Goal: Contribute content: Contribute content

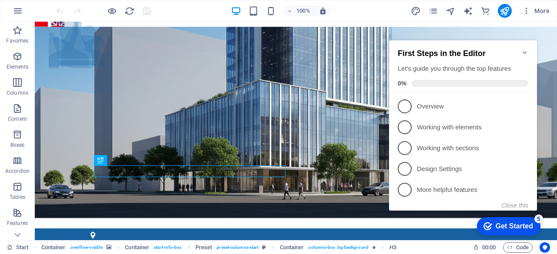
click at [527, 50] on icon "Minimize checklist" at bounding box center [524, 52] width 7 height 7
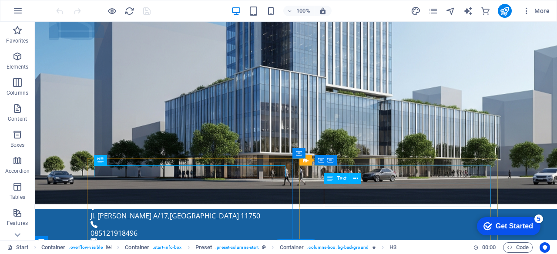
scroll to position [87, 0]
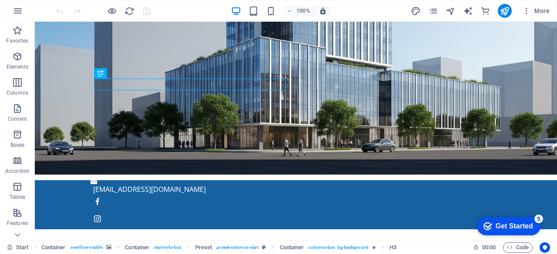
click at [516, 228] on div "Get Started" at bounding box center [513, 227] width 37 height 8
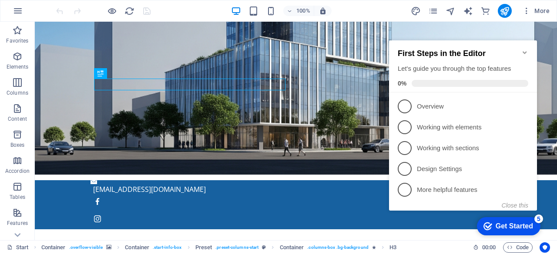
click at [525, 49] on icon "Minimize checklist" at bounding box center [524, 52] width 7 height 7
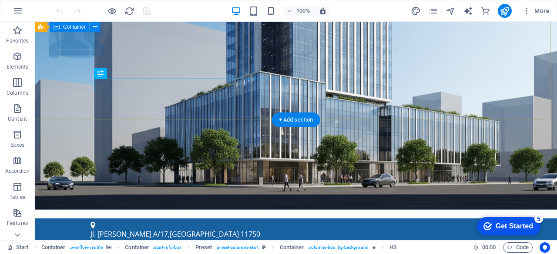
scroll to position [0, 0]
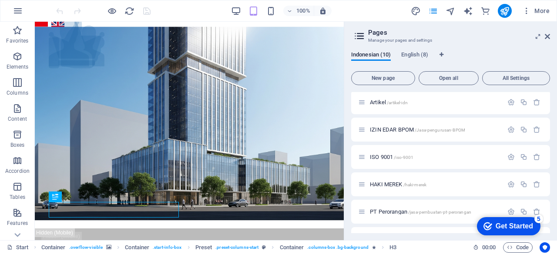
scroll to position [43, 0]
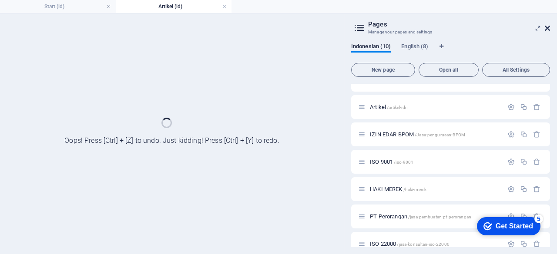
click at [548, 30] on div "Start (id) Artikel (id) Favorites Elements Columns Content Boxes Accordion Tabl…" at bounding box center [278, 133] width 557 height 241
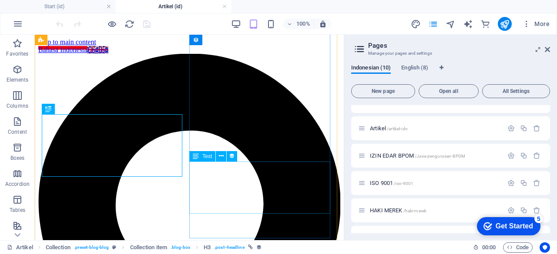
scroll to position [184, 0]
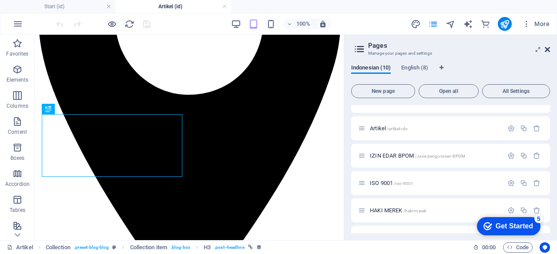
click at [0, 0] on icon at bounding box center [0, 0] width 0 height 0
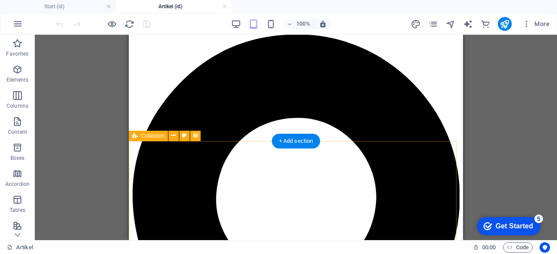
scroll to position [0, 0]
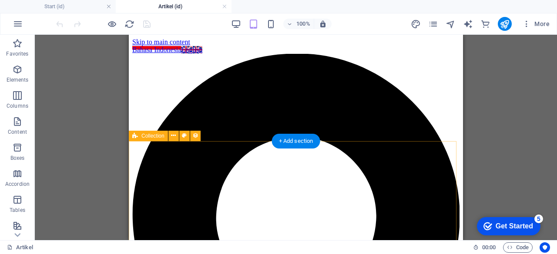
select select "683a3d0bcec94b2414046392"
select select "columns.publishing_date_DESC"
select select "columns.status"
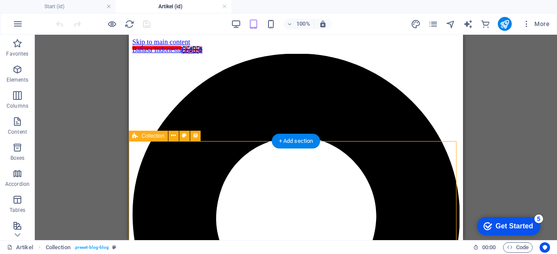
select select "columns.publishing_date"
select select "past"
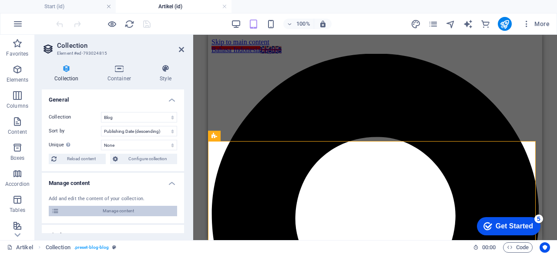
click at [91, 210] on span "Manage content" at bounding box center [118, 211] width 113 height 10
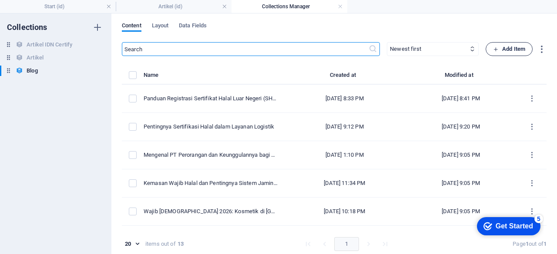
click at [507, 46] on span "Add Item" at bounding box center [509, 49] width 32 height 10
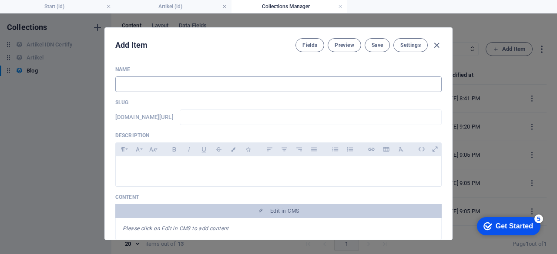
click at [137, 77] on input "text" at bounding box center [278, 85] width 326 height 16
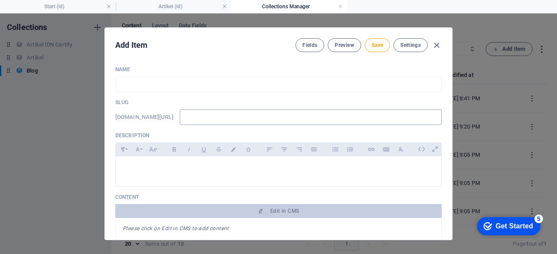
click at [221, 120] on input "text" at bounding box center [311, 118] width 262 height 16
paste input "barang-gunaan-wajib-sertifikat-halal-2026"
type input "barang-gunaan-wajib-sertifikat-halal-2026"
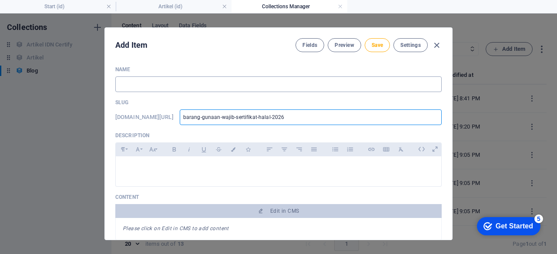
type input "barang-gunaan-wajib-sertifikat-halal-2026"
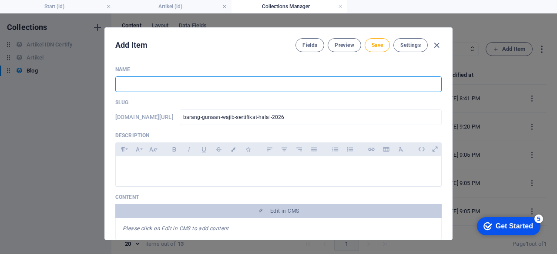
click at [182, 87] on input "text" at bounding box center [278, 85] width 326 height 16
paste input "Barang Gunaan Wajib Bersertifikat Halal Mulai 2026"
type input "Barang Gunaan Wajib Bersertifikat Halal Mulai 2026"
click at [169, 175] on div at bounding box center [278, 170] width 325 height 26
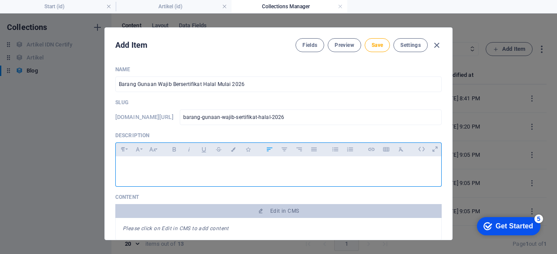
click at [198, 175] on div at bounding box center [278, 170] width 325 height 26
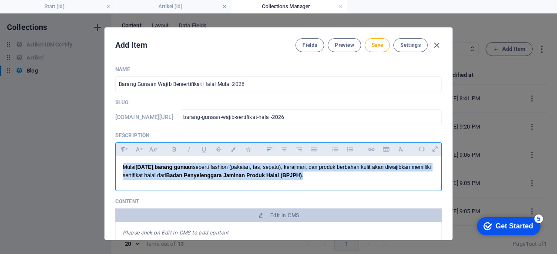
drag, startPoint x: 327, startPoint y: 175, endPoint x: 119, endPoint y: 163, distance: 208.2
click at [119, 163] on div "Mulai [DATE] , barang gunaan seperti fashion (pakaian, tas, sepatu), kerajinan,…" at bounding box center [278, 172] width 325 height 30
click at [157, 154] on button "Font Size" at bounding box center [152, 149] width 14 height 11
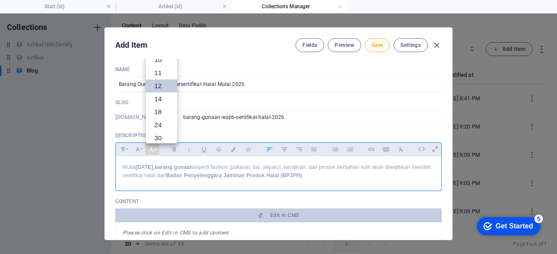
click at [305, 108] on div "Slug [DOMAIN_NAME][URL] barang-gunaan-wajib-sertifikat-halal-2026 ​" at bounding box center [278, 112] width 326 height 26
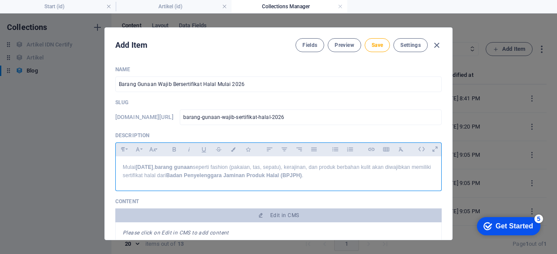
click at [172, 170] on p "Mulai [DATE] , barang gunaan seperti fashion (pakaian, tas, sepatu), kerajinan,…" at bounding box center [278, 172] width 311 height 17
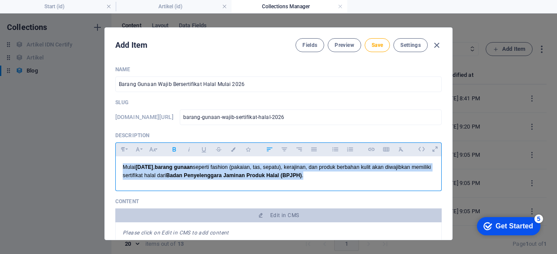
click at [172, 170] on p "Mulai [DATE] , barang gunaan seperti fashion (pakaian, tas, sepatu), kerajinan,…" at bounding box center [278, 172] width 311 height 17
click at [152, 149] on icon "button" at bounding box center [152, 149] width 7 height 10
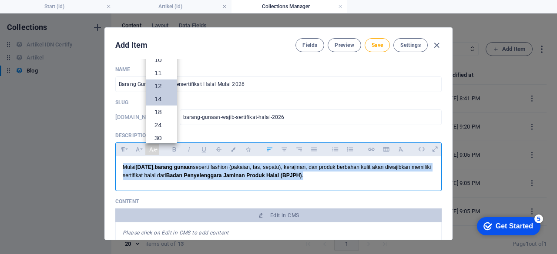
click at [164, 100] on link "14" at bounding box center [161, 99] width 31 height 13
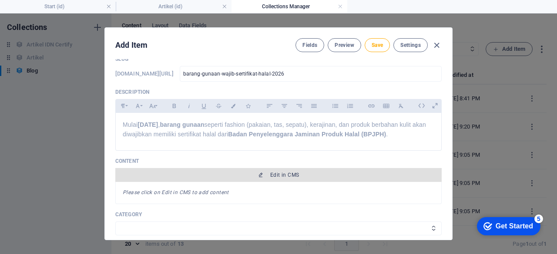
scroll to position [130, 0]
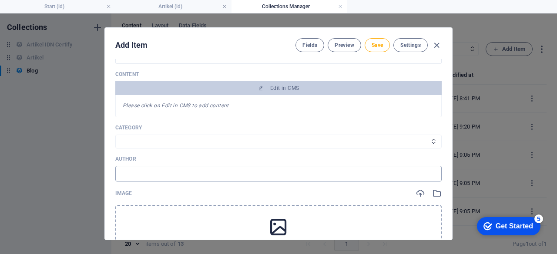
click at [184, 175] on input "text" at bounding box center [278, 174] width 326 height 16
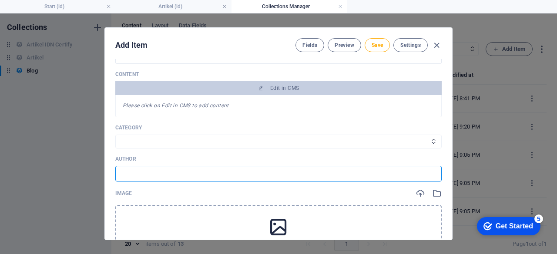
type input "IDN Cerify"
click at [148, 135] on select "Sertifikat Halal Izin Edar BPOM Legalitas" at bounding box center [278, 142] width 326 height 14
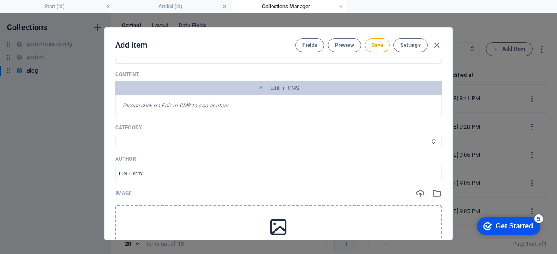
select select "Sertifikat Halal"
click at [115, 135] on select "Sertifikat Halal Izin Edar BPOM Legalitas" at bounding box center [278, 142] width 326 height 14
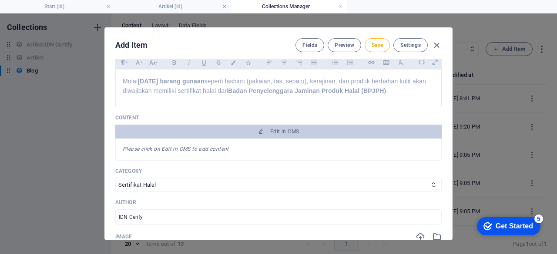
scroll to position [217, 0]
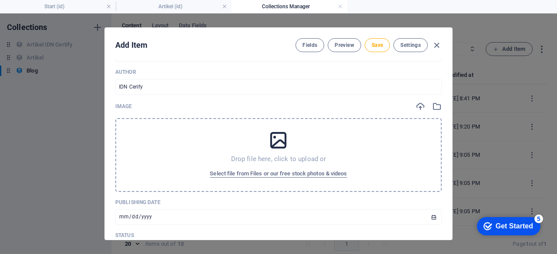
click at [284, 159] on p "Drop file here, click to upload or" at bounding box center [278, 159] width 95 height 9
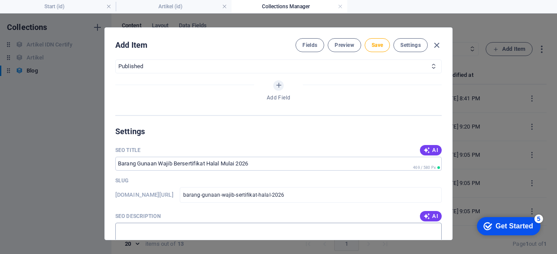
scroll to position [469, 0]
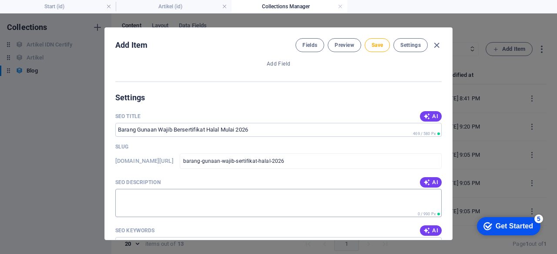
click at [175, 198] on textarea "SEO Description" at bounding box center [278, 203] width 326 height 28
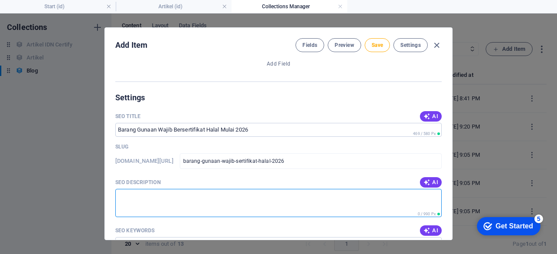
click at [144, 202] on textarea "SEO Description" at bounding box center [278, 203] width 326 height 28
paste textarea "Mulai 2026, barang gunaan wajib bersertifikat halal. IDN Certify siap bantu pen…"
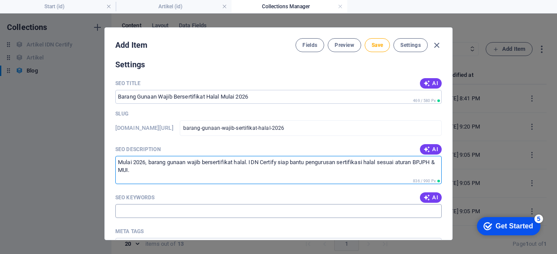
scroll to position [512, 0]
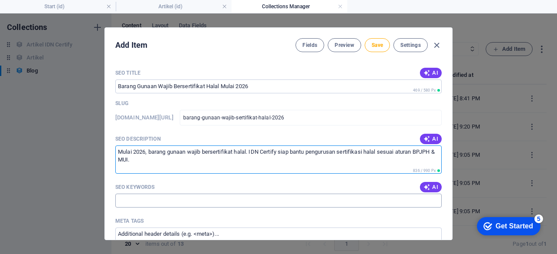
type textarea "Mulai 2026, barang gunaan wajib bersertifikat halal. IDN Certify siap bantu pen…"
click at [165, 207] on input "SEO Keywords" at bounding box center [278, 201] width 326 height 14
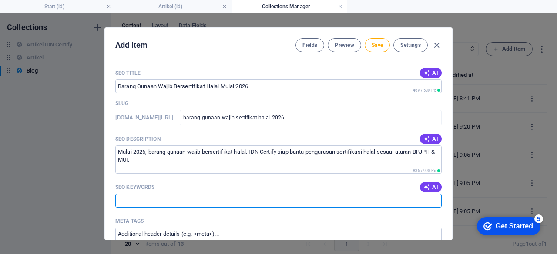
paste input "barang gunaan [DEMOGRAPHIC_DATA]"
paste input "sertifikasi [DEMOGRAPHIC_DATA] barang gunaan"
paste input "barang gunaan wajib bersertifikat halal 2026"
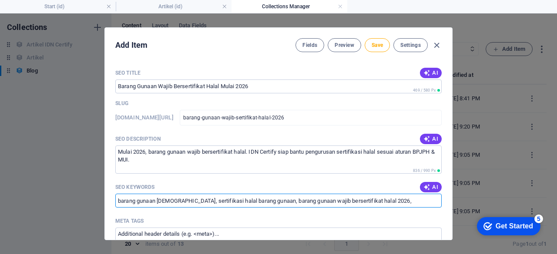
paste input "jasa pengurusan sertifikat [DEMOGRAPHIC_DATA] barang gunaan"
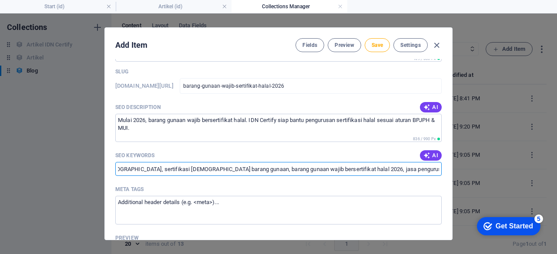
scroll to position [556, 0]
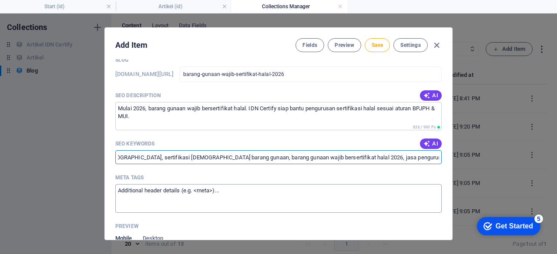
type input "barang gunaan [DEMOGRAPHIC_DATA], sertifikasi [DEMOGRAPHIC_DATA] barang gunaan,…"
click at [191, 200] on textarea "Meta tags ​" at bounding box center [278, 198] width 326 height 28
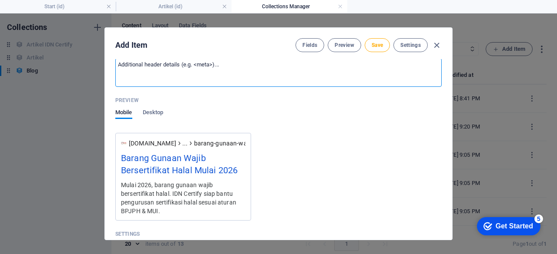
scroll to position [812, 0]
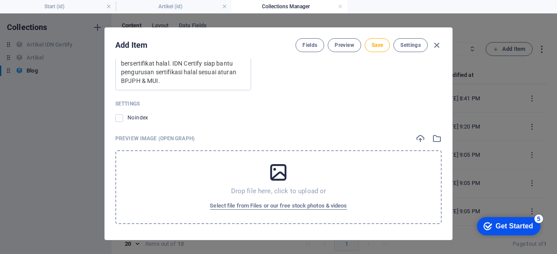
click at [272, 195] on div "Drop file here, click to upload or Select file from Files or our free stock pho…" at bounding box center [278, 187] width 326 height 74
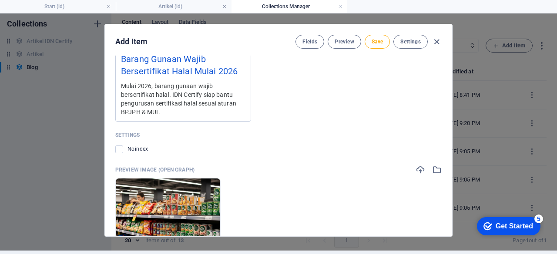
scroll to position [586, 0]
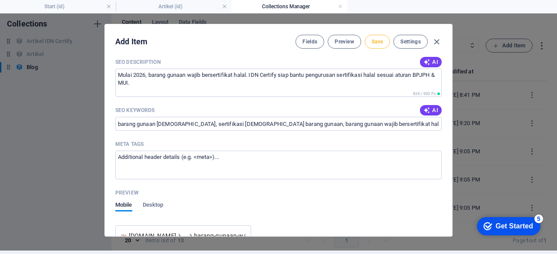
click at [380, 39] on span "Save" at bounding box center [376, 41] width 11 height 7
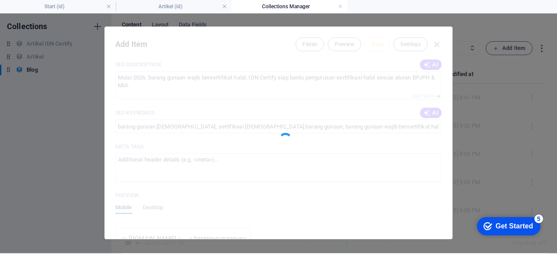
scroll to position [0, 0]
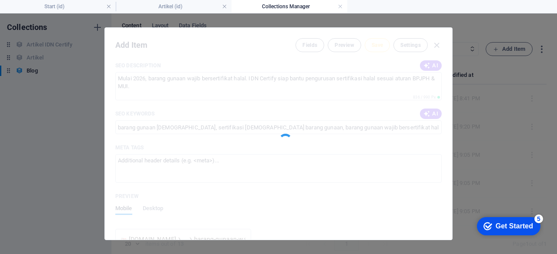
type input "barang-gunaan-wajib-sertifikat-halal-2026"
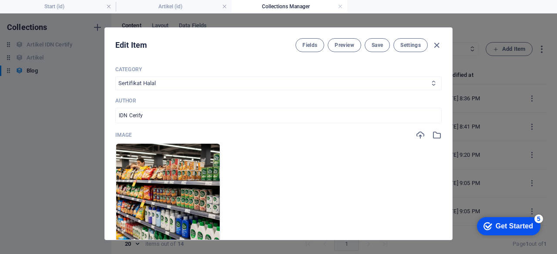
scroll to position [107, 0]
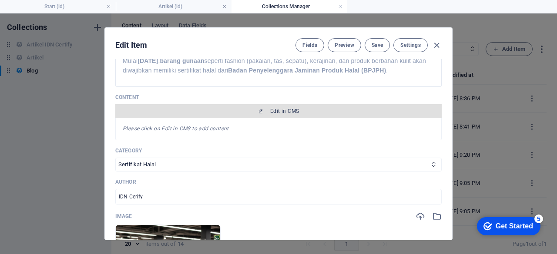
click at [270, 116] on button "Edit in CMS" at bounding box center [278, 111] width 326 height 14
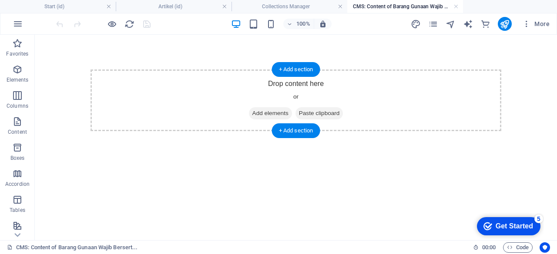
scroll to position [0, 0]
click at [269, 116] on span "Add elements" at bounding box center [270, 113] width 43 height 12
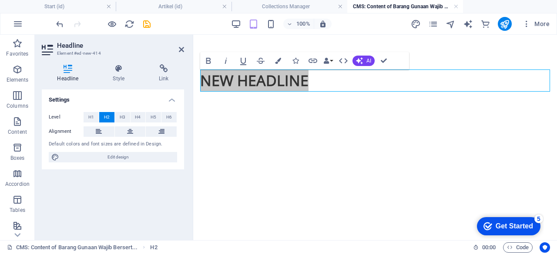
drag, startPoint x: 83, startPoint y: 116, endPoint x: 89, endPoint y: 117, distance: 6.6
click at [83, 116] on div "Level H1 H2 H3 H4 H5 H6" at bounding box center [113, 117] width 128 height 11
click at [89, 117] on span "H1" at bounding box center [91, 117] width 6 height 10
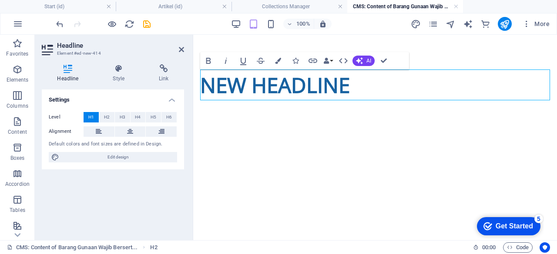
click at [261, 91] on h1 "New headline" at bounding box center [375, 85] width 350 height 31
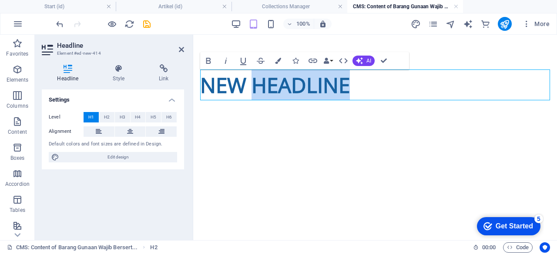
click at [261, 91] on h1 "New headline" at bounding box center [375, 85] width 350 height 31
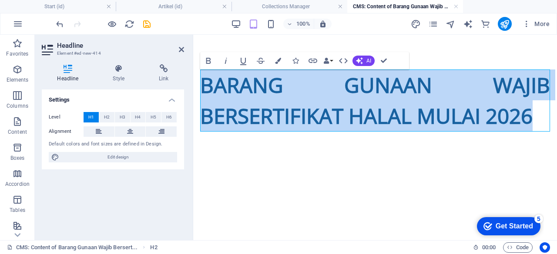
drag, startPoint x: 532, startPoint y: 117, endPoint x: 364, endPoint y: 123, distance: 168.0
click at [193, 85] on html "Skip to main content Barang Gunaan Wajib Bersertifikat Halal Mulai 2026" at bounding box center [375, 101] width 364 height 132
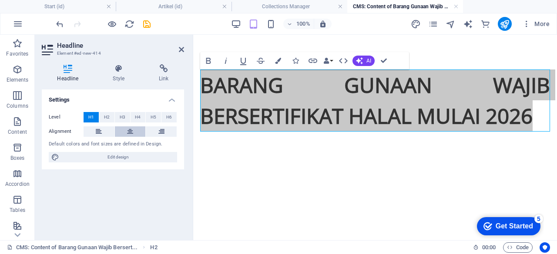
click at [132, 131] on icon at bounding box center [130, 132] width 6 height 10
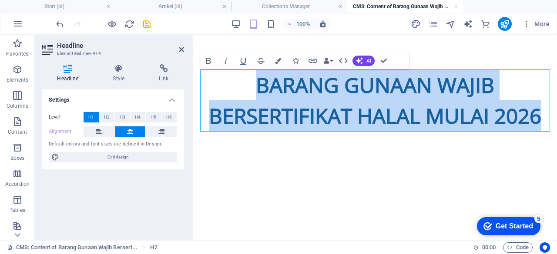
click at [426, 149] on div "Barang Gunaan Wajib Bersertifikat Halal Mulai 2026" at bounding box center [375, 101] width 364 height 132
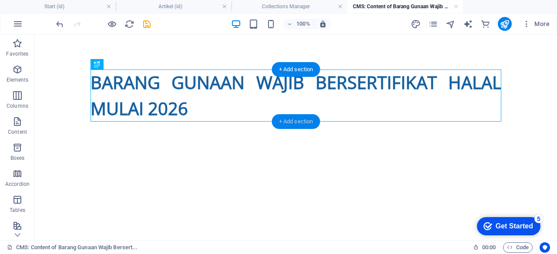
click at [287, 123] on div "+ Add section" at bounding box center [296, 121] width 48 height 15
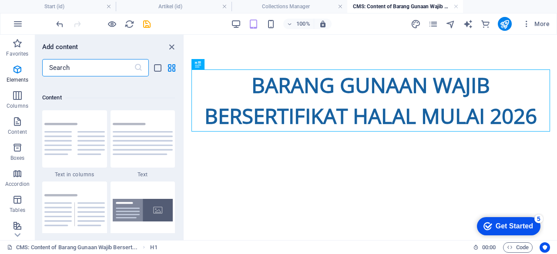
scroll to position [1522, 0]
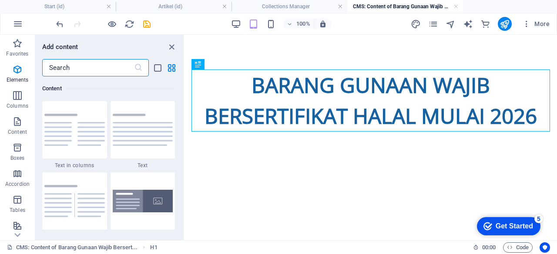
click at [87, 74] on input "text" at bounding box center [88, 67] width 92 height 17
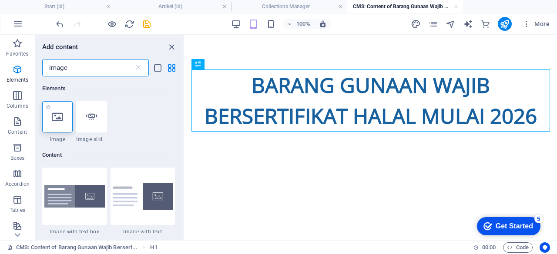
type input "image"
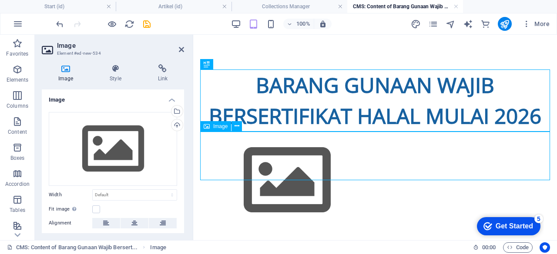
click at [237, 157] on figure at bounding box center [375, 181] width 350 height 98
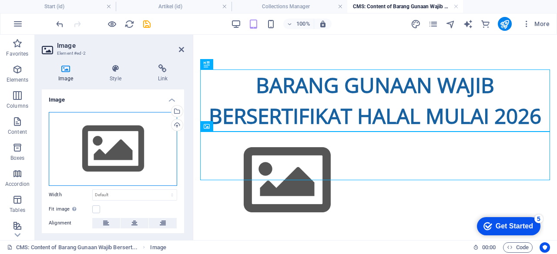
click at [103, 153] on div "Drag files here, click to choose files or select files from Files or our free s…" at bounding box center [113, 149] width 128 height 74
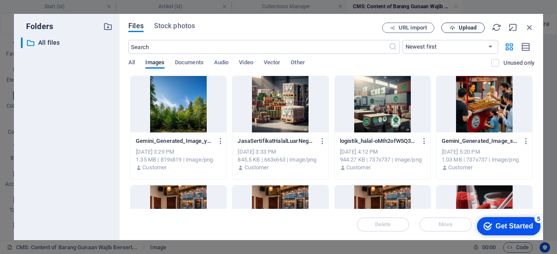
click at [458, 26] on span "Upload" at bounding box center [467, 27] width 18 height 5
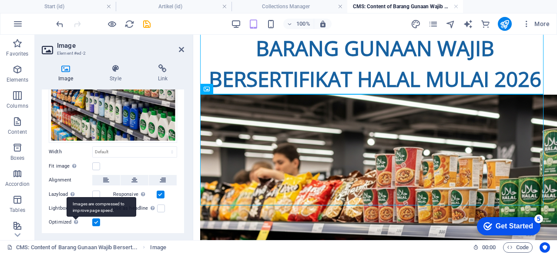
scroll to position [142, 0]
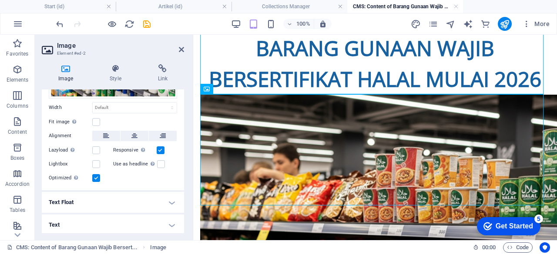
click at [103, 228] on h4 "Text" at bounding box center [113, 225] width 142 height 21
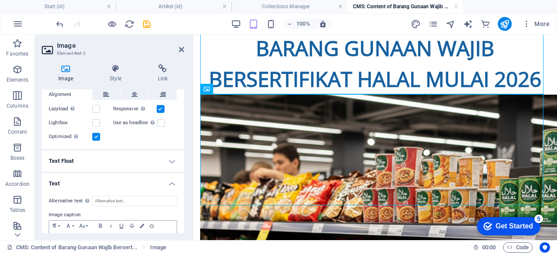
scroll to position [223, 0]
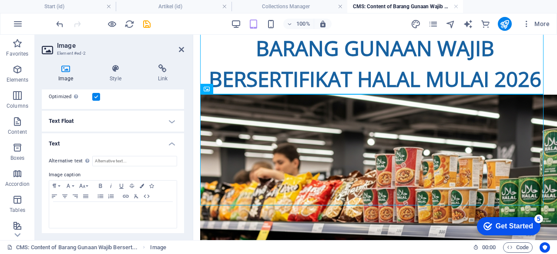
click at [117, 165] on div "Alternative text The alternative text is used by devices that cannot display im…" at bounding box center [113, 192] width 142 height 87
click at [117, 162] on input "Alternative text The alternative text is used by devices that cannot display im…" at bounding box center [134, 161] width 85 height 10
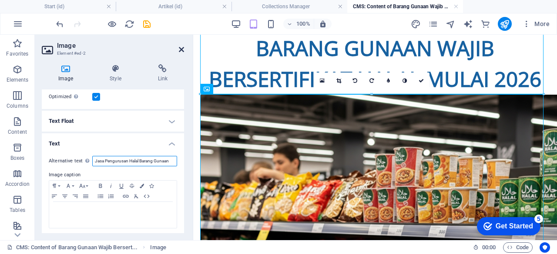
type input "Jasa Pengurusan Halal Barang Gunaan"
click at [180, 51] on icon at bounding box center [181, 49] width 5 height 7
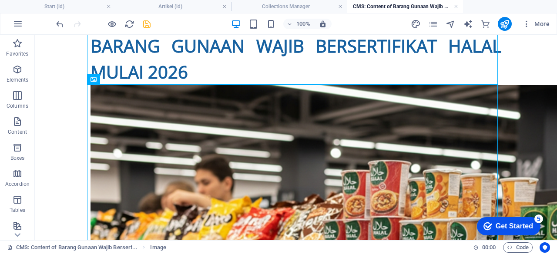
click at [149, 23] on icon "save" at bounding box center [147, 24] width 10 height 10
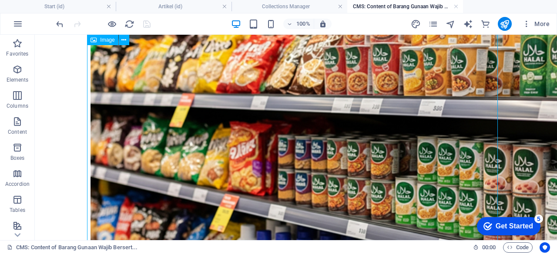
click at [435, 170] on figure at bounding box center [295, 172] width 411 height 522
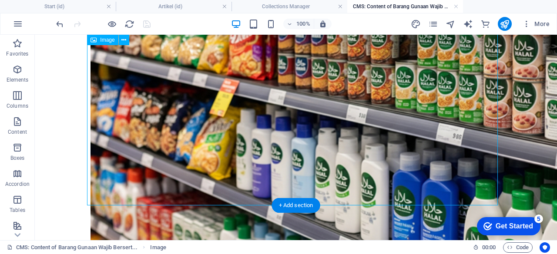
click at [358, 122] on figure at bounding box center [295, 57] width 411 height 522
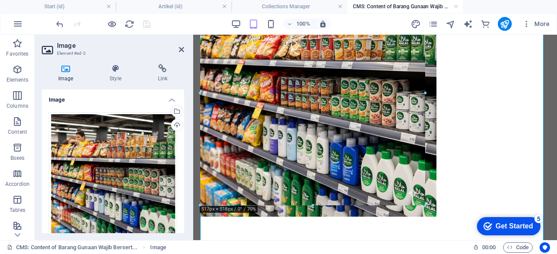
drag, startPoint x: 544, startPoint y: 206, endPoint x: 219, endPoint y: 51, distance: 360.6
type input "517"
select select "px"
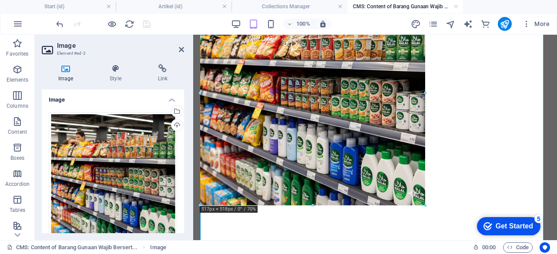
scroll to position [150, 0]
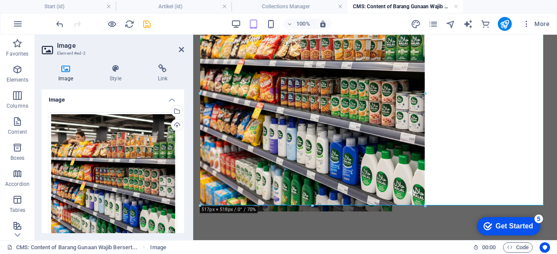
drag, startPoint x: 424, startPoint y: 206, endPoint x: 132, endPoint y: 130, distance: 302.3
type input "426"
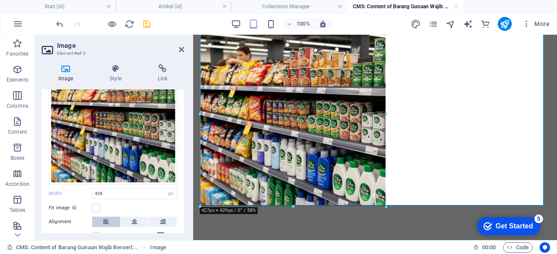
scroll to position [87, 0]
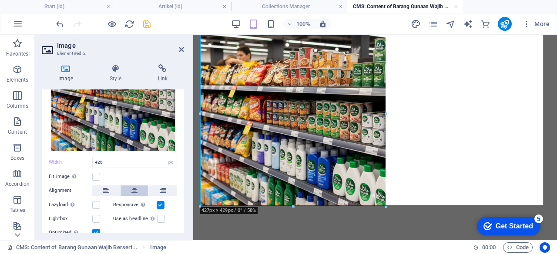
click at [126, 186] on button at bounding box center [134, 191] width 28 height 10
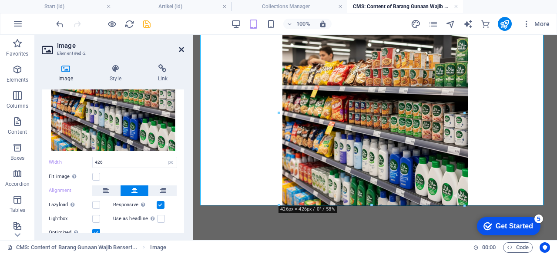
click at [181, 51] on icon at bounding box center [181, 49] width 5 height 7
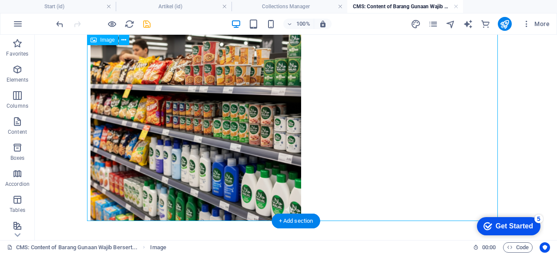
click at [194, 128] on figure at bounding box center [295, 116] width 411 height 210
select select "px"
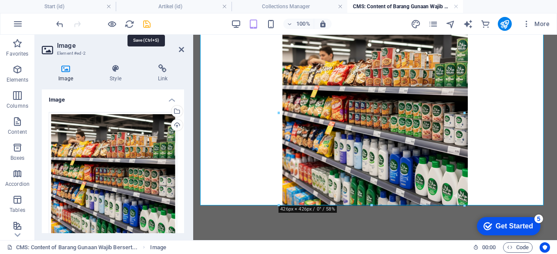
click at [144, 24] on icon "save" at bounding box center [147, 24] width 10 height 10
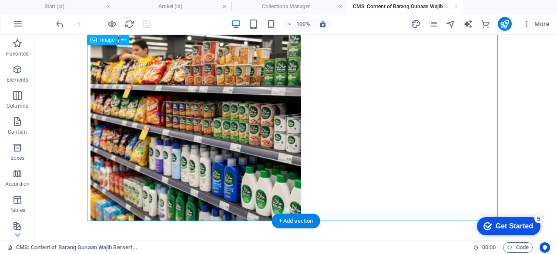
click at [217, 161] on figure at bounding box center [295, 116] width 411 height 210
select select "px"
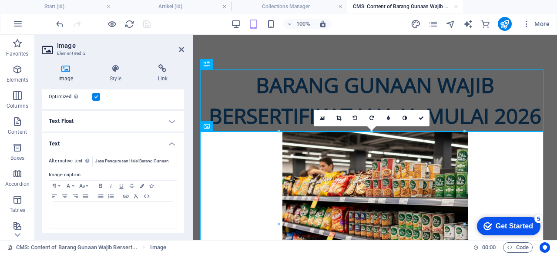
scroll to position [136, 0]
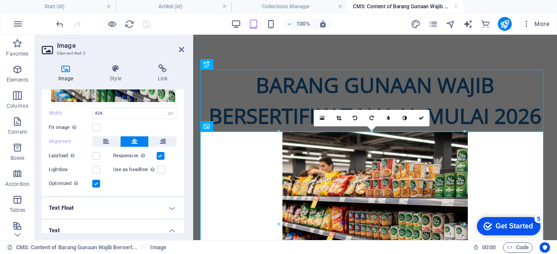
click at [135, 140] on icon at bounding box center [134, 142] width 6 height 10
click at [144, 140] on button at bounding box center [134, 142] width 28 height 10
click at [423, 116] on icon at bounding box center [420, 118] width 5 height 5
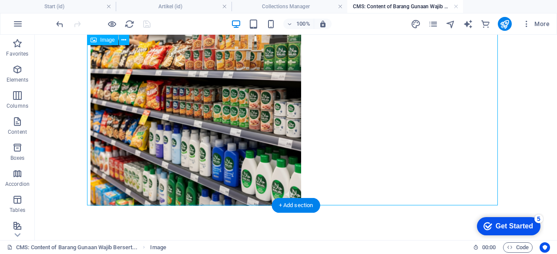
click at [198, 126] on figure at bounding box center [295, 101] width 411 height 210
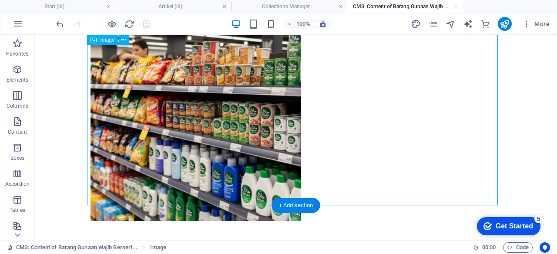
select select "px"
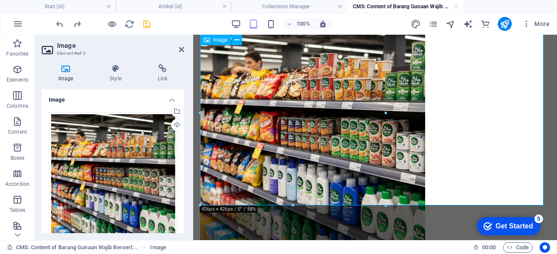
type input "517"
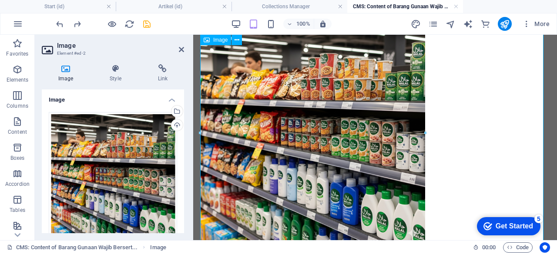
type input "Jasa Pengurusan"
click at [191, 50] on div at bounding box center [192, 138] width 2 height 206
click at [185, 51] on aside "Image Element #ed-2 Image Style Link Image Drag files here, click to choose fil…" at bounding box center [114, 138] width 158 height 206
click at [182, 53] on icon at bounding box center [181, 49] width 5 height 7
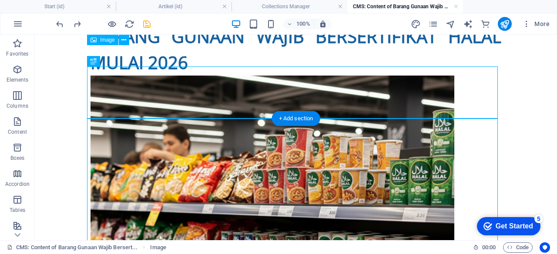
scroll to position [0, 0]
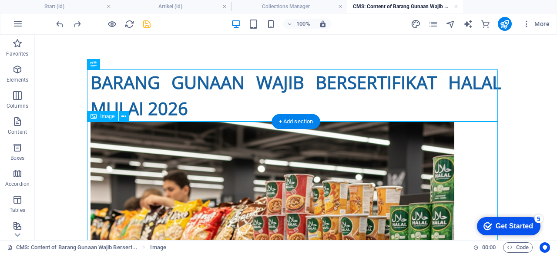
select select "px"
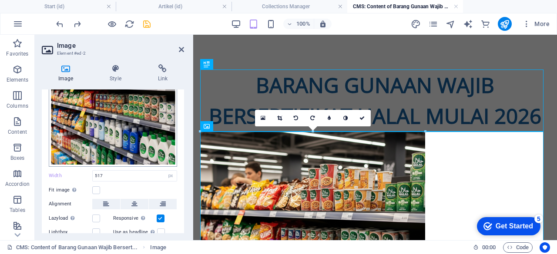
scroll to position [87, 0]
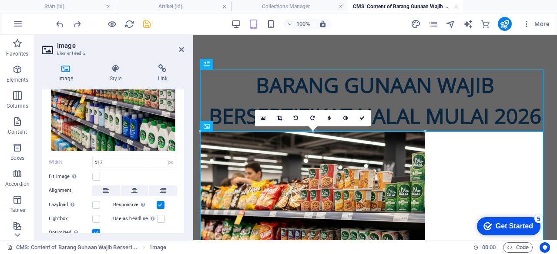
type input "[PERSON_NAME]"
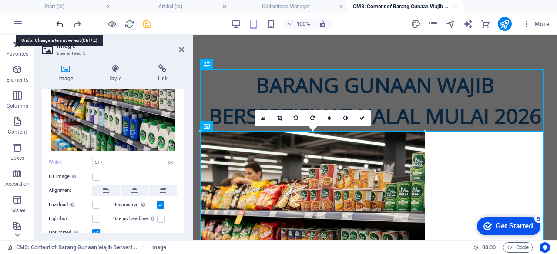
click at [61, 24] on icon "undo" at bounding box center [60, 24] width 10 height 10
click at [60, 24] on icon "undo" at bounding box center [60, 24] width 10 height 10
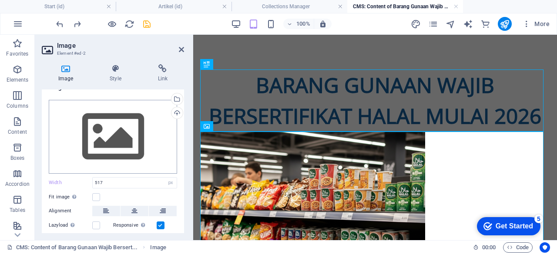
scroll to position [0, 0]
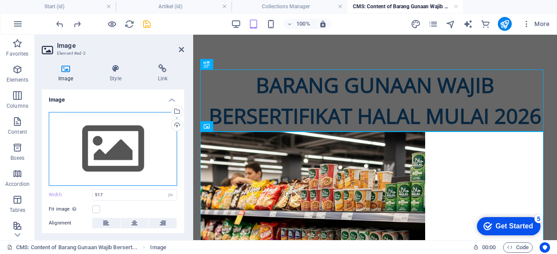
click at [123, 157] on div "Drag files here, click to choose files or select files from Files or our free s…" at bounding box center [113, 149] width 128 height 74
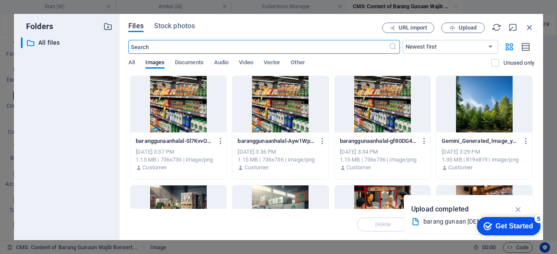
click at [192, 103] on div at bounding box center [178, 104] width 96 height 57
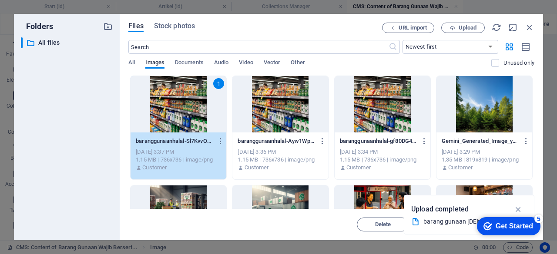
click at [192, 103] on div "1" at bounding box center [178, 104] width 96 height 57
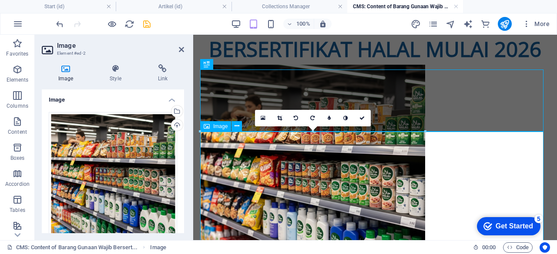
scroll to position [150, 0]
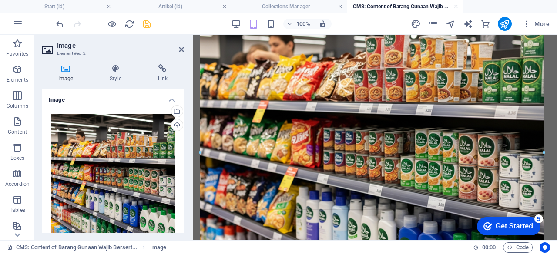
drag, startPoint x: 426, startPoint y: 204, endPoint x: 248, endPoint y: 127, distance: 193.6
type input "788"
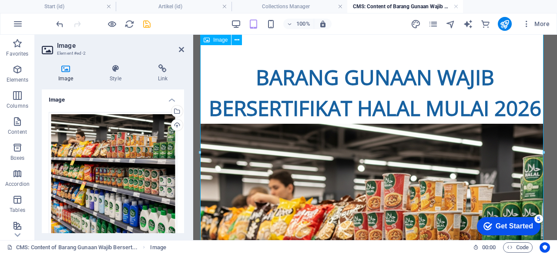
scroll to position [0, 0]
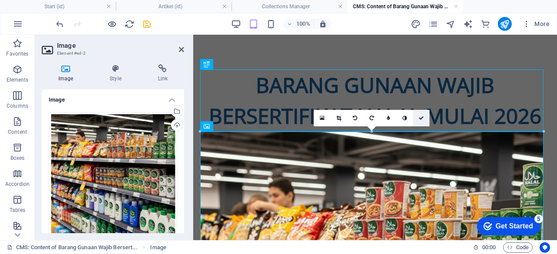
click at [421, 119] on icon at bounding box center [420, 118] width 5 height 5
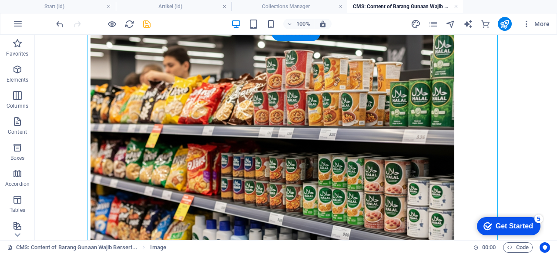
scroll to position [171, 0]
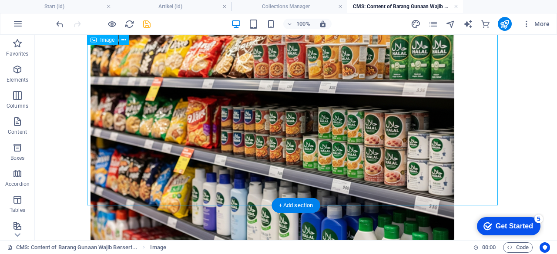
click at [221, 63] on figure at bounding box center [295, 132] width 411 height 364
select select "px"
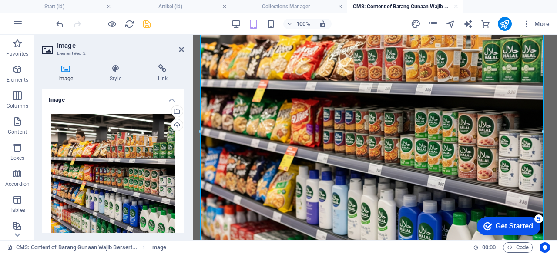
click at [146, 20] on icon "save" at bounding box center [147, 24] width 10 height 10
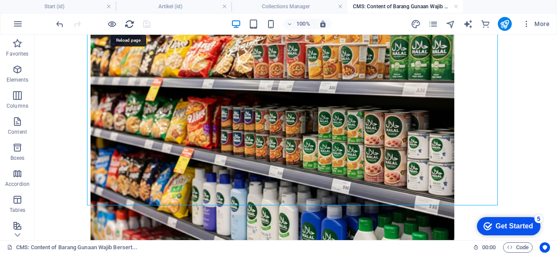
click at [129, 23] on icon "reload" at bounding box center [129, 24] width 10 height 10
click at [296, 201] on div "+ Add section" at bounding box center [296, 205] width 48 height 15
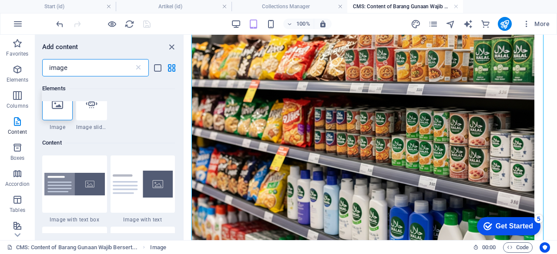
scroll to position [0, 0]
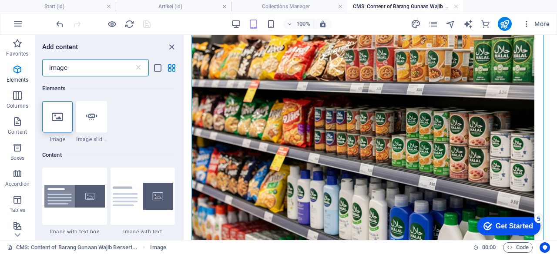
click at [93, 65] on input "image" at bounding box center [88, 67] width 92 height 17
type input "i"
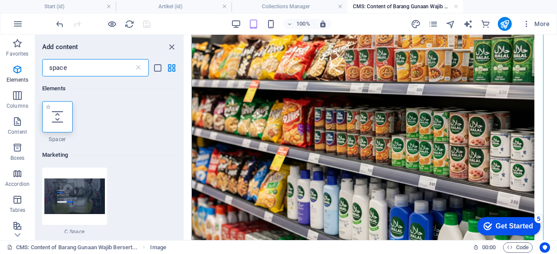
type input "space"
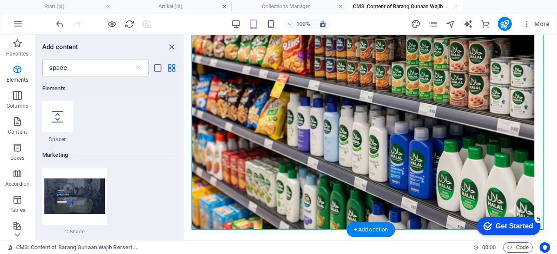
scroll to position [268, 0]
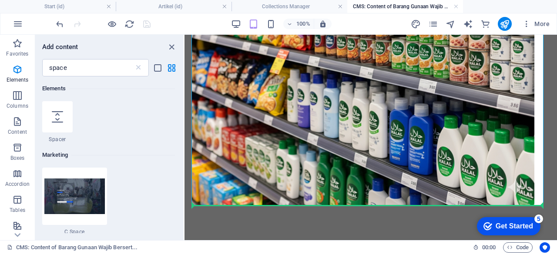
select select "px"
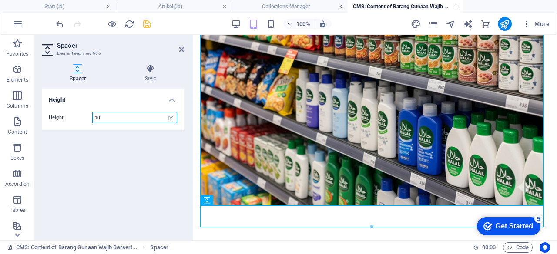
type input "10"
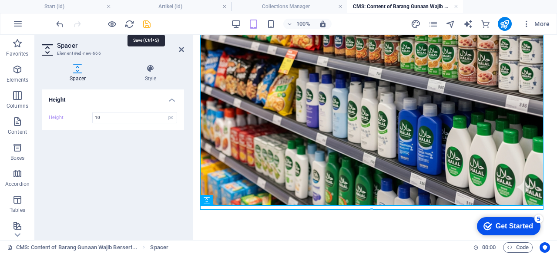
click at [148, 24] on icon "save" at bounding box center [147, 24] width 10 height 10
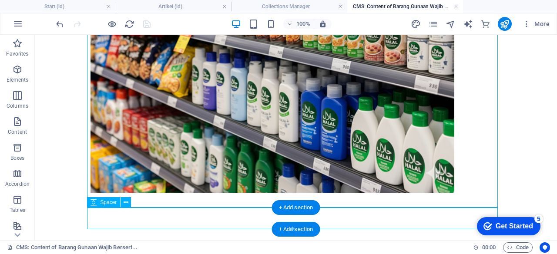
scroll to position [301, 0]
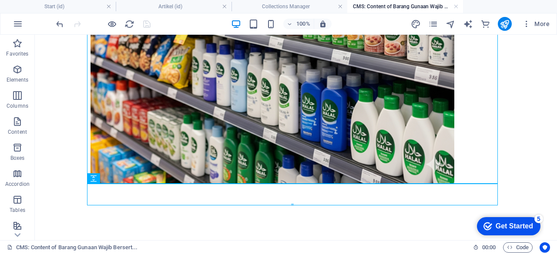
click at [505, 223] on div "Get Started" at bounding box center [513, 227] width 37 height 8
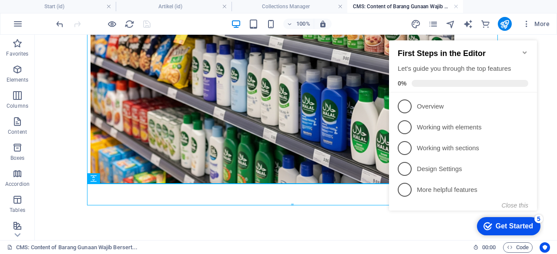
click at [526, 49] on icon "Minimize checklist" at bounding box center [524, 52] width 7 height 7
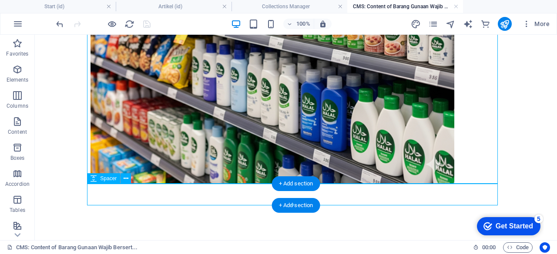
click at [320, 194] on div at bounding box center [295, 195] width 411 height 22
select select "px"
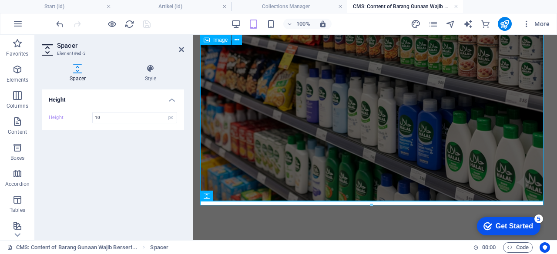
scroll to position [273, 0]
click at [184, 49] on icon at bounding box center [181, 49] width 5 height 7
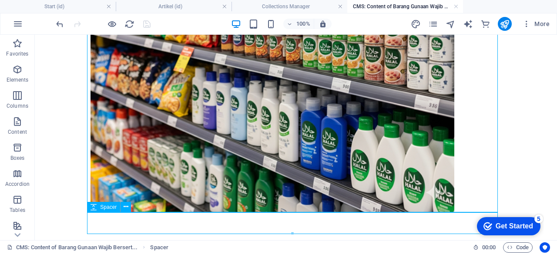
click at [120, 209] on div "Spacer" at bounding box center [112, 207] width 50 height 11
click at [124, 207] on icon at bounding box center [125, 207] width 5 height 9
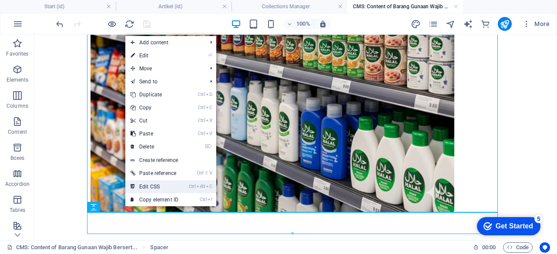
click at [144, 187] on link "Ctrl Alt C Edit CSS" at bounding box center [154, 186] width 58 height 13
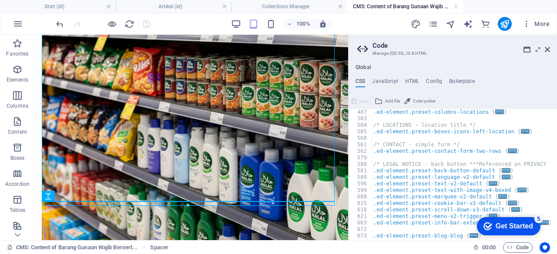
scroll to position [644, 0]
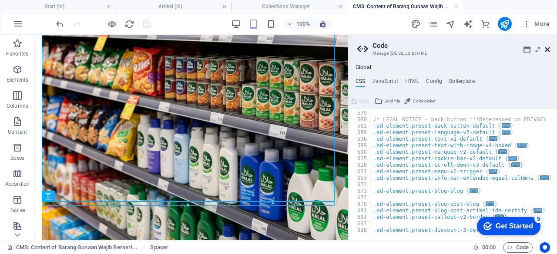
drag, startPoint x: 547, startPoint y: 44, endPoint x: 548, endPoint y: 49, distance: 4.4
click at [547, 46] on header "Code Manage (S)CSS, JS & HTML" at bounding box center [453, 46] width 193 height 23
click at [548, 49] on icon at bounding box center [546, 49] width 5 height 7
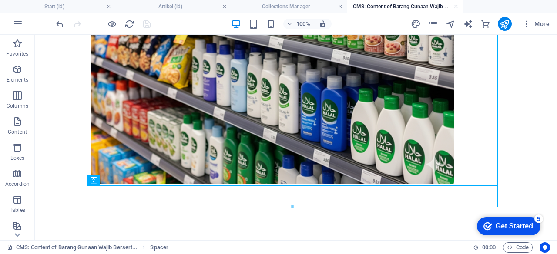
scroll to position [301, 0]
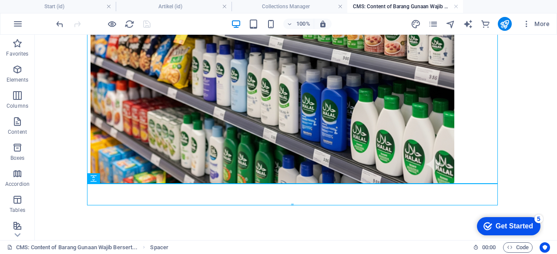
click at [288, 207] on div at bounding box center [292, 205] width 410 height 3
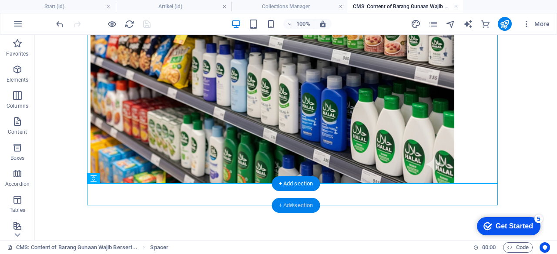
drag, startPoint x: 295, startPoint y: 201, endPoint x: 110, endPoint y: 166, distance: 188.1
click at [295, 201] on div "+ Add section" at bounding box center [296, 205] width 48 height 15
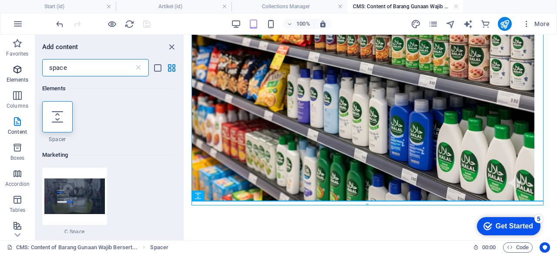
drag, startPoint x: 67, startPoint y: 67, endPoint x: 27, endPoint y: 67, distance: 40.9
click at [27, 67] on div "Favorites Elements Columns Content Boxes Accordion Tables Features Images Slide…" at bounding box center [92, 138] width 184 height 206
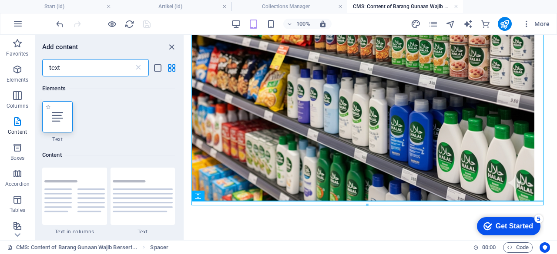
type input "text"
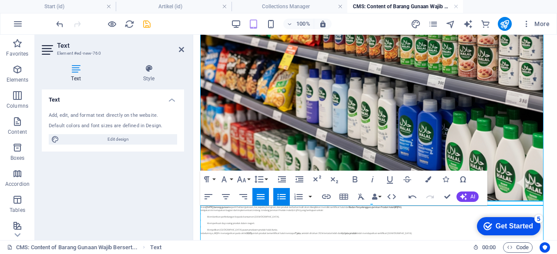
click at [225, 222] on p "Memperkuat daya saing produk dalam negeri." at bounding box center [378, 223] width 343 height 3
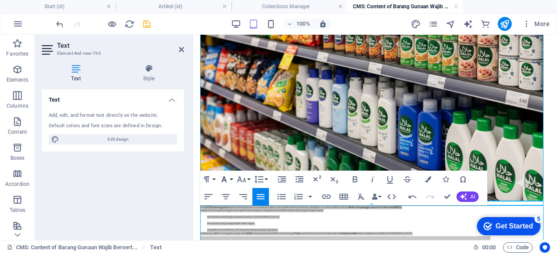
click at [230, 179] on button "Font Family" at bounding box center [225, 179] width 17 height 17
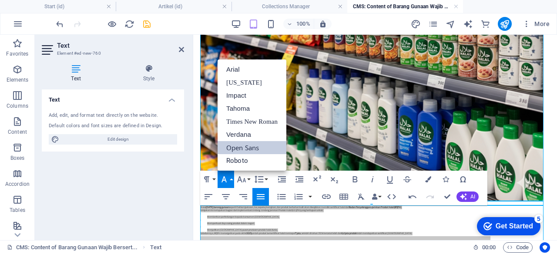
scroll to position [0, 0]
click at [250, 175] on div "Paragraph Format Normal Heading 1 Heading 2 Heading 3 Heading 4 Heading 5 Headi…" at bounding box center [234, 179] width 69 height 17
click at [246, 179] on icon "button" at bounding box center [241, 179] width 10 height 10
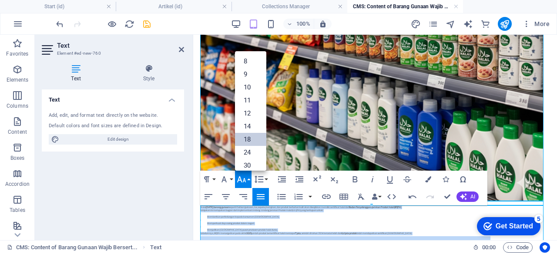
click at [250, 141] on link "18" at bounding box center [250, 139] width 31 height 13
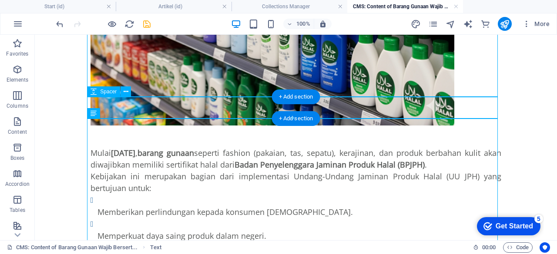
scroll to position [388, 0]
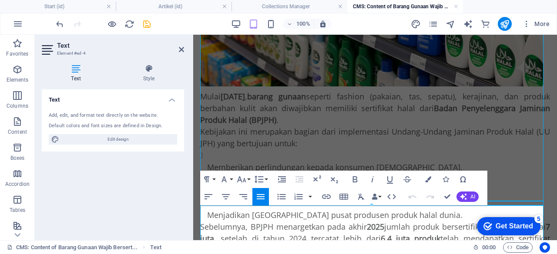
scroll to position [273, 0]
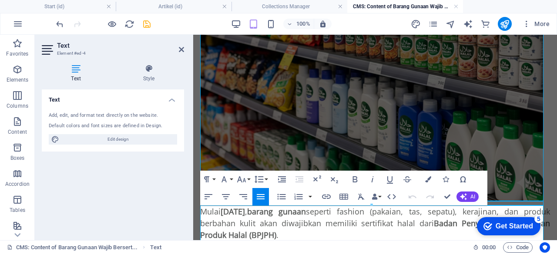
click at [137, 166] on div "Text Add, edit, and format text directly on the website. Default colors and fon…" at bounding box center [113, 162] width 142 height 144
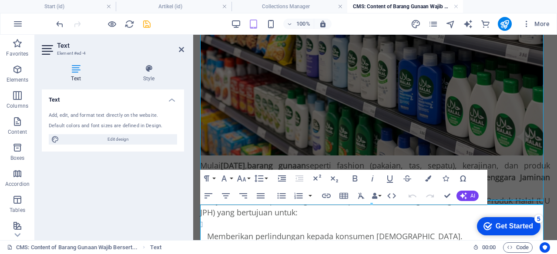
scroll to position [360, 0]
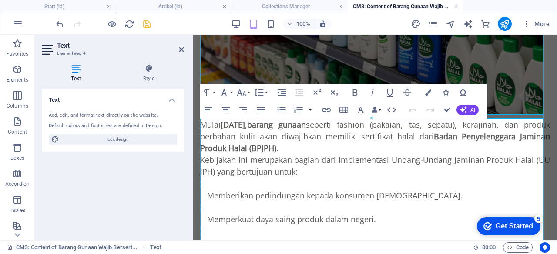
click at [207, 194] on ul "Memberikan perlindungan kepada konsumen [DEMOGRAPHIC_DATA]. Memperkuat daya sai…" at bounding box center [375, 214] width 350 height 72
click at [210, 185] on li "Memberikan perlindungan kepada konsumen [DEMOGRAPHIC_DATA]." at bounding box center [378, 190] width 343 height 24
click at [207, 182] on li "Memberikan perlindungan kepada konsumen [DEMOGRAPHIC_DATA]." at bounding box center [378, 190] width 343 height 24
click at [207, 184] on li "Memberikan perlindungan kepada konsumen [DEMOGRAPHIC_DATA]." at bounding box center [378, 190] width 343 height 24
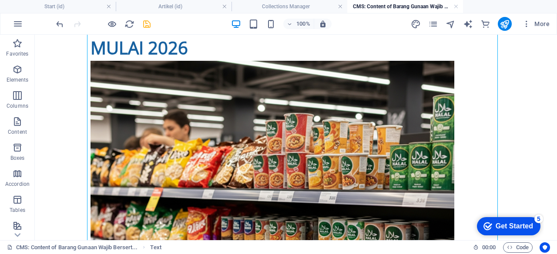
scroll to position [0, 0]
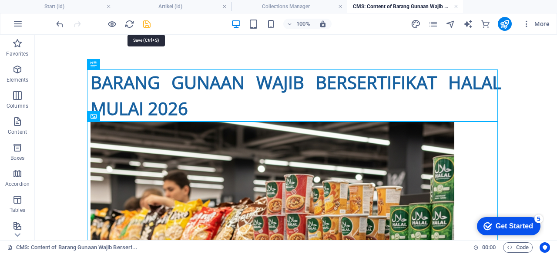
click at [149, 27] on icon "save" at bounding box center [147, 24] width 10 height 10
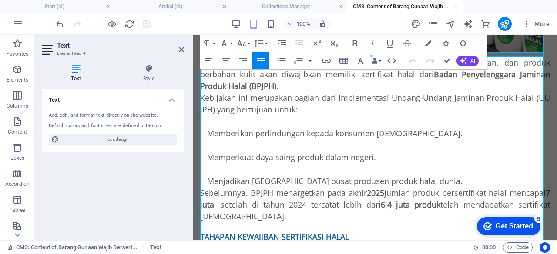
scroll to position [434, 0]
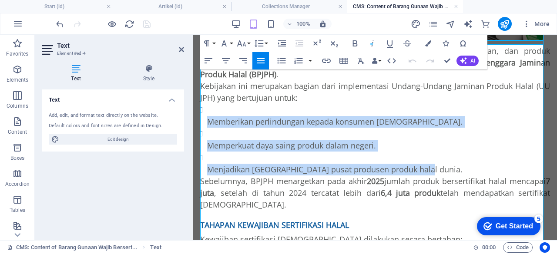
drag, startPoint x: 419, startPoint y: 170, endPoint x: 200, endPoint y: 118, distance: 225.4
click at [200, 118] on ul "Memberikan perlindungan kepada konsumen [DEMOGRAPHIC_DATA]. Memperkuat daya sai…" at bounding box center [375, 140] width 350 height 72
click at [301, 61] on icon "button" at bounding box center [298, 61] width 8 height 6
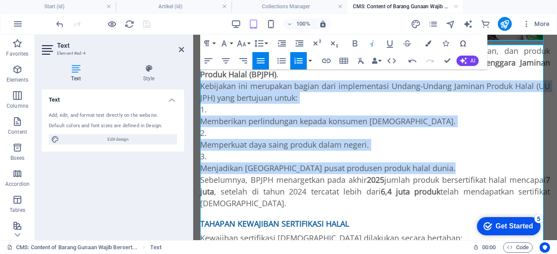
click at [207, 125] on p "Memberikan perlindungan kepada konsumen [DEMOGRAPHIC_DATA]." at bounding box center [375, 122] width 350 height 12
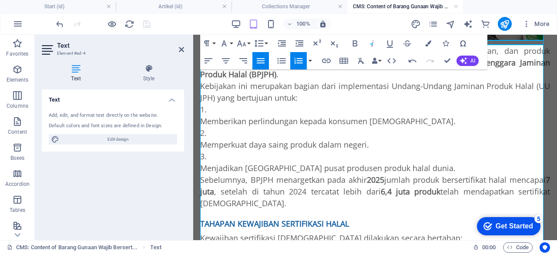
drag, startPoint x: 201, startPoint y: 120, endPoint x: 242, endPoint y: 106, distance: 42.8
click at [202, 119] on p "Memberikan perlindungan kepada konsumen [DEMOGRAPHIC_DATA]." at bounding box center [375, 122] width 350 height 12
click at [206, 110] on li "Memberikan perlindungan kepada konsumen [DEMOGRAPHIC_DATA]." at bounding box center [375, 115] width 350 height 23
click at [213, 111] on li "Memberikan perlindungan kepada konsumen [DEMOGRAPHIC_DATA]." at bounding box center [375, 115] width 350 height 23
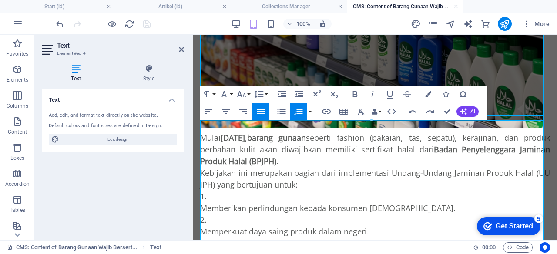
scroll to position [390, 0]
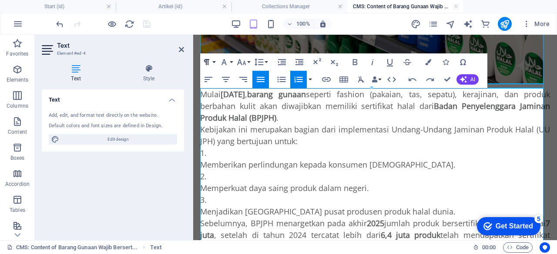
click at [213, 60] on button "Paragraph Format" at bounding box center [208, 61] width 17 height 17
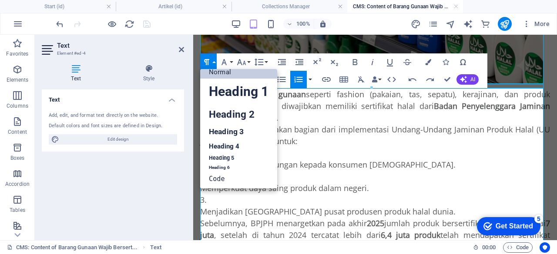
scroll to position [7, 0]
click at [213, 60] on button "Paragraph Format" at bounding box center [208, 61] width 17 height 17
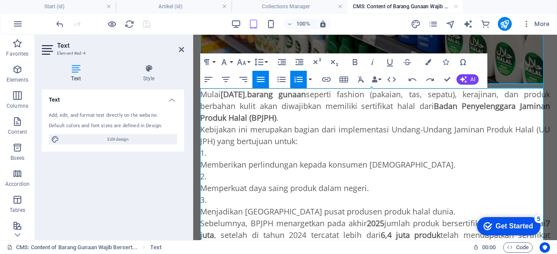
drag, startPoint x: 400, startPoint y: 162, endPoint x: 409, endPoint y: 167, distance: 10.7
click at [400, 162] on p "Memberikan perlindungan kepada konsumen [DEMOGRAPHIC_DATA]." at bounding box center [375, 165] width 350 height 12
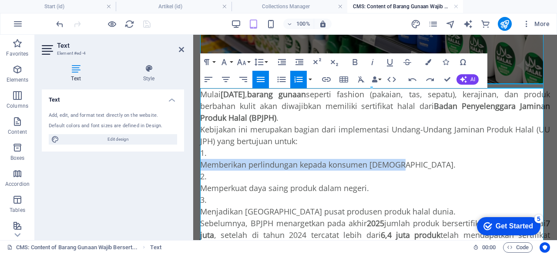
drag, startPoint x: 398, startPoint y: 165, endPoint x: 205, endPoint y: 153, distance: 193.0
click at [205, 153] on li "Memberikan perlindungan kepada konsumen [DEMOGRAPHIC_DATA]." at bounding box center [375, 158] width 350 height 23
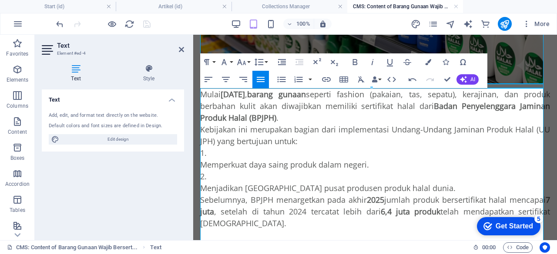
click at [396, 169] on p "Memperkuat daya saing produk dalam negeri." at bounding box center [375, 165] width 350 height 12
click at [329, 141] on p "Kebijakan ini merupakan bagian dari implementasi Undang-Undang Jaminan Produk H…" at bounding box center [375, 135] width 350 height 23
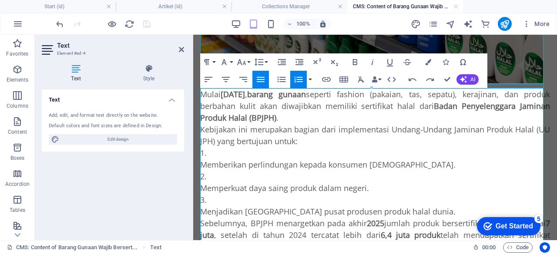
drag, startPoint x: 308, startPoint y: 173, endPoint x: 315, endPoint y: 175, distance: 7.0
click at [312, 174] on li "Memperkuat daya saing produk dalam negeri." at bounding box center [375, 182] width 350 height 23
click at [403, 167] on p "Memberikan perlindungan kepada konsumen [DEMOGRAPHIC_DATA]." at bounding box center [375, 165] width 350 height 12
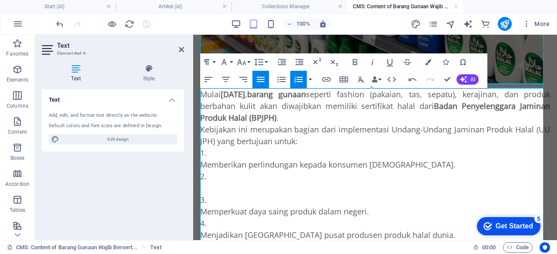
click at [210, 179] on li at bounding box center [375, 182] width 350 height 23
click at [210, 177] on li at bounding box center [375, 182] width 350 height 23
click at [204, 186] on p at bounding box center [375, 189] width 350 height 12
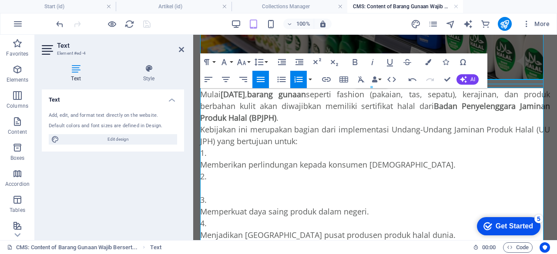
drag, startPoint x: 372, startPoint y: 89, endPoint x: 404, endPoint y: 89, distance: 31.3
click at [404, 89] on div at bounding box center [371, 87] width 342 height 3
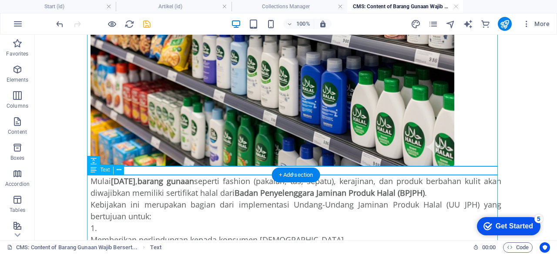
scroll to position [449, 0]
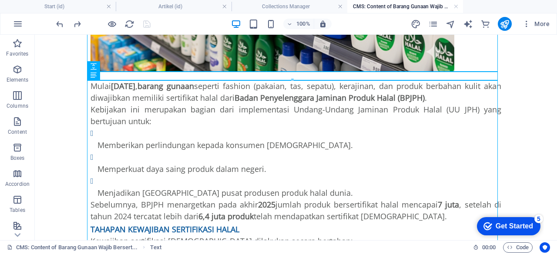
scroll to position [405, 0]
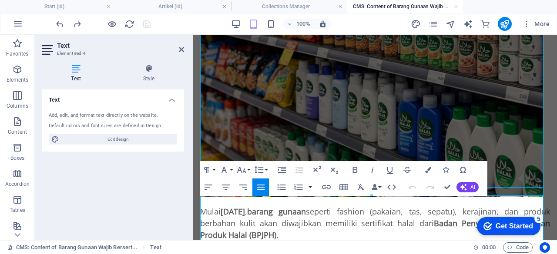
scroll to position [407, 0]
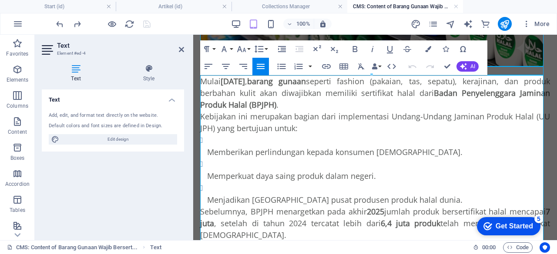
click at [429, 199] on p "Menjadikan [GEOGRAPHIC_DATA] pusat produsen produk halal dunia." at bounding box center [378, 200] width 343 height 12
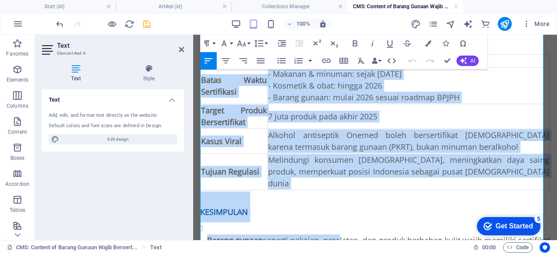
scroll to position [1003, 0]
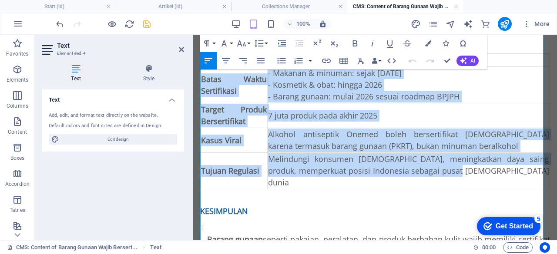
drag, startPoint x: 209, startPoint y: 117, endPoint x: 492, endPoint y: 145, distance: 284.5
click at [492, 145] on table "Aspek Penjelasan Batas Waktu Sertifikasi - Makanan & minuman: sejak [DATE] - Ko…" at bounding box center [375, 121] width 350 height 136
click at [347, 61] on icon "button" at bounding box center [343, 61] width 9 height 6
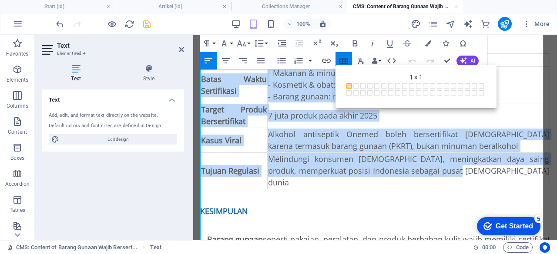
click at [343, 61] on icon "button" at bounding box center [343, 61] width 10 height 10
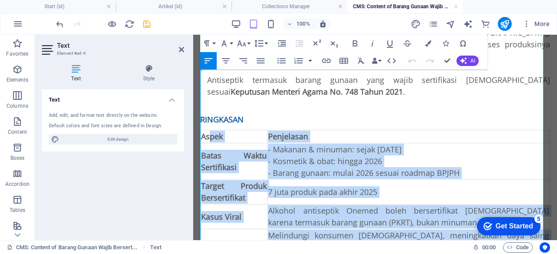
scroll to position [916, 0]
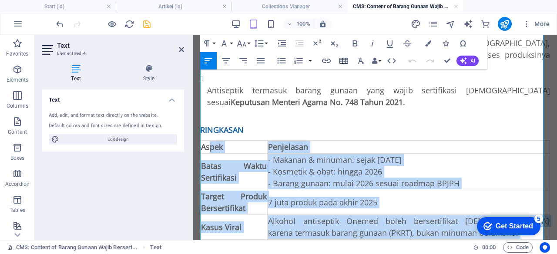
click at [340, 60] on icon "button" at bounding box center [343, 61] width 9 height 6
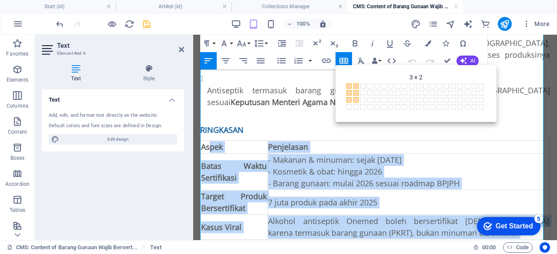
click at [355, 99] on span at bounding box center [355, 99] width 5 height 5
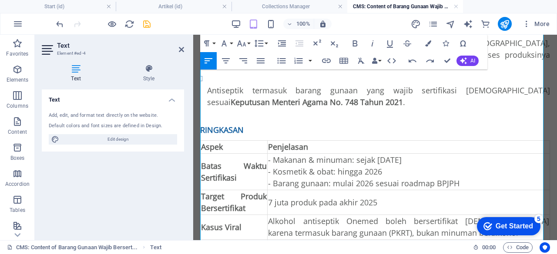
drag, startPoint x: 341, startPoint y: 123, endPoint x: 329, endPoint y: 123, distance: 12.2
click at [341, 141] on th "Penjelasan" at bounding box center [408, 147] width 282 height 13
click at [212, 142] on span "Aspek" at bounding box center [212, 147] width 22 height 10
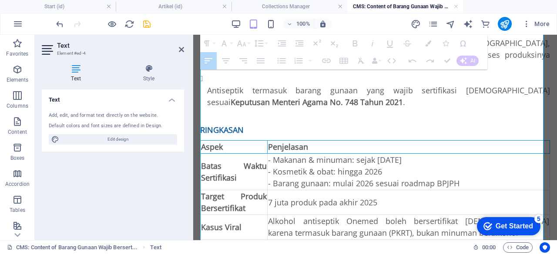
drag, startPoint x: 217, startPoint y: 118, endPoint x: 332, endPoint y: 146, distance: 117.7
click at [332, 146] on table "Aspek Penjelasan Batas Waktu Sertifikasi - Makanan & minuman: sejak [DATE] - Ko…" at bounding box center [375, 208] width 350 height 136
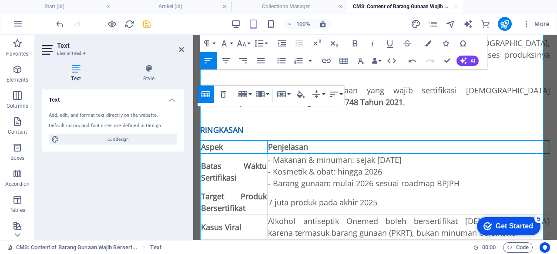
click at [251, 161] on strong "Batas Waktu Sertifikasi" at bounding box center [234, 172] width 66 height 22
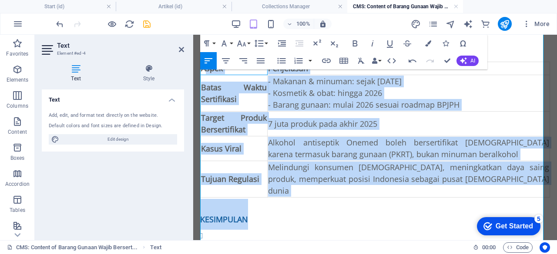
scroll to position [1003, 0]
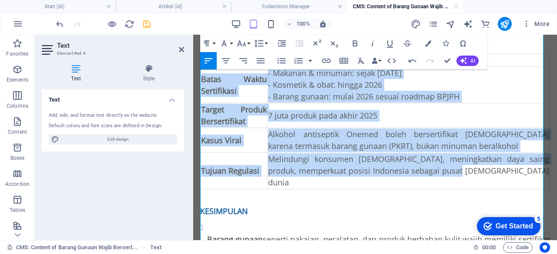
drag, startPoint x: 207, startPoint y: 122, endPoint x: 495, endPoint y: 145, distance: 289.2
click at [495, 145] on table "Aspek Penjelasan Batas Waktu Sertifikasi - Makanan & minuman: sejak [DATE] - Ko…" at bounding box center [375, 121] width 350 height 136
drag, startPoint x: 314, startPoint y: 131, endPoint x: 297, endPoint y: 131, distance: 17.4
click at [297, 154] on span "Melindungi konsumen [DEMOGRAPHIC_DATA], meningkatkan daya saing produk, memperk…" at bounding box center [408, 171] width 281 height 34
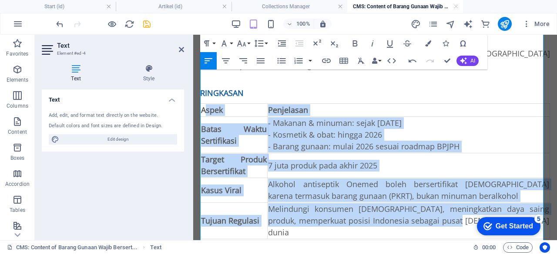
scroll to position [916, 0]
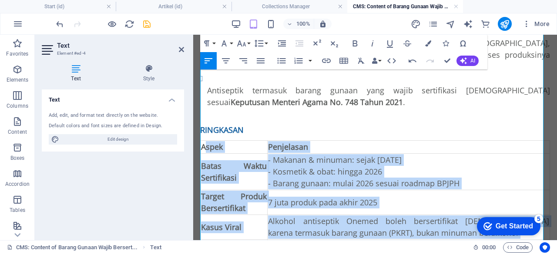
drag, startPoint x: 212, startPoint y: 124, endPoint x: 205, endPoint y: 121, distance: 7.4
click at [211, 142] on span "Aspek" at bounding box center [212, 147] width 22 height 10
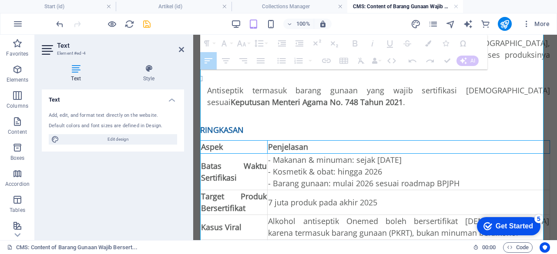
drag, startPoint x: 202, startPoint y: 120, endPoint x: 373, endPoint y: 129, distance: 171.1
click at [373, 140] on table "Aspek Penjelasan Batas Waktu Sertifikasi - Makanan & minuman: sejak [DATE] - Ko…" at bounding box center [375, 208] width 350 height 136
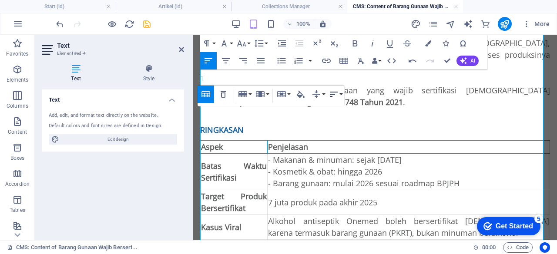
click at [339, 93] on button "Horizontal Align" at bounding box center [335, 94] width 17 height 17
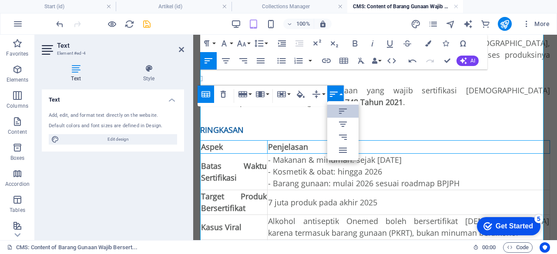
scroll to position [0, 0]
click at [339, 93] on button "Horizontal Align" at bounding box center [335, 94] width 17 height 17
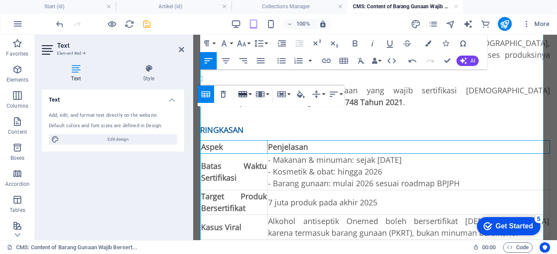
click at [246, 96] on icon "button" at bounding box center [242, 94] width 10 height 10
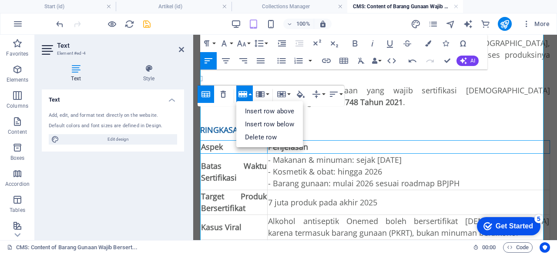
click at [246, 96] on icon "button" at bounding box center [242, 94] width 10 height 10
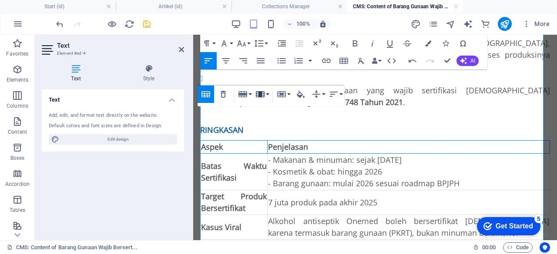
click at [270, 93] on button "Column" at bounding box center [262, 94] width 17 height 17
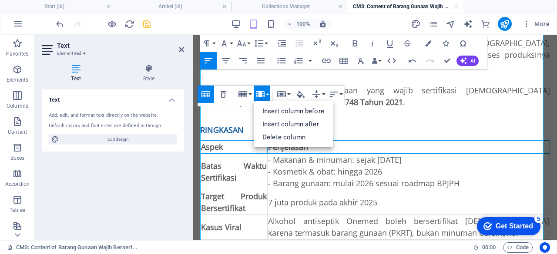
click at [270, 93] on div "Table Header Remove Table Row Insert row above Insert row below Delete row Colu…" at bounding box center [270, 96] width 147 height 21
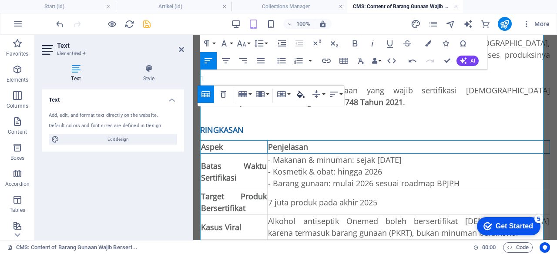
click at [300, 93] on icon "button" at bounding box center [300, 94] width 10 height 10
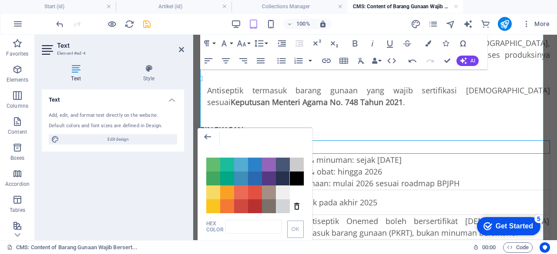
click at [300, 180] on span "Color #000000" at bounding box center [297, 179] width 14 height 14
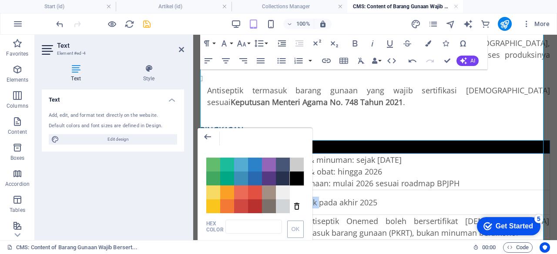
click at [300, 197] on span "7 juta produk pada akhir 2025" at bounding box center [322, 202] width 109 height 10
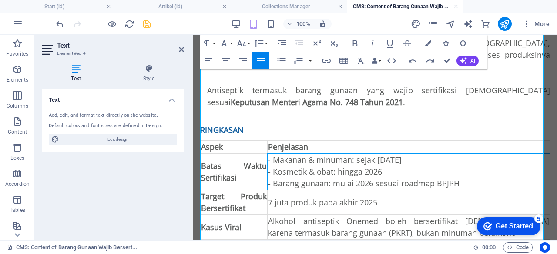
click at [322, 164] on td "- Makanan & minuman: sejak [DATE] - Kosmetik & obat: hingga 2026 - Barang gunaa…" at bounding box center [408, 172] width 282 height 37
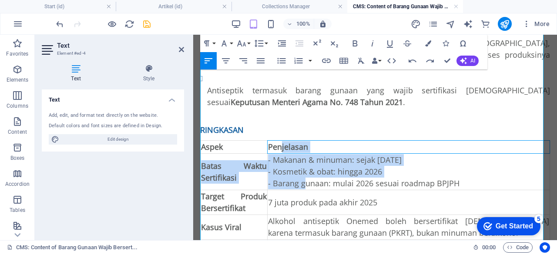
drag, startPoint x: 288, startPoint y: 124, endPoint x: 315, endPoint y: 157, distance: 43.0
click at [315, 157] on table "Aspek Penjelasan Batas Waktu Sertifikasi - Makanan & minuman: sejak [DATE] - Ko…" at bounding box center [375, 208] width 350 height 136
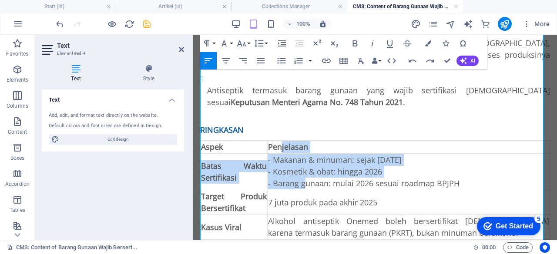
click at [248, 141] on th "Aspek" at bounding box center [233, 147] width 67 height 13
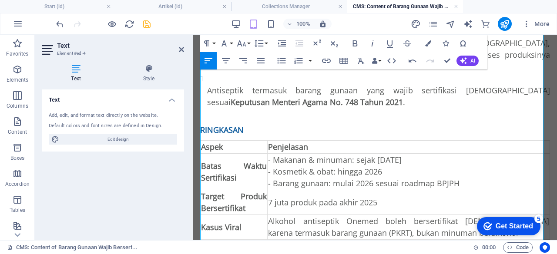
click at [209, 142] on span "Aspek" at bounding box center [212, 147] width 22 height 10
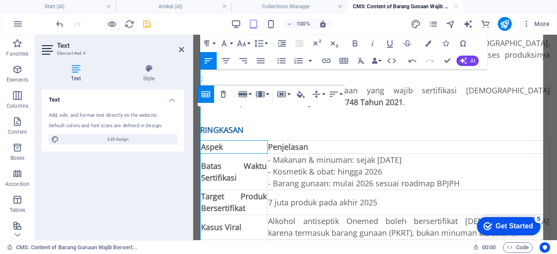
click at [214, 98] on div "Table Header Remove Table Row Insert row above Insert row below Delete row Colu…" at bounding box center [270, 96] width 147 height 21
click at [210, 95] on icon "button" at bounding box center [205, 94] width 9 height 6
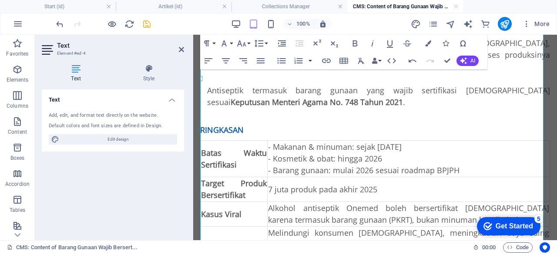
click at [271, 110] on h1 "Ringkasan" at bounding box center [375, 125] width 350 height 31
click at [233, 148] on strong "Batas Waktu Sertifikasi" at bounding box center [234, 159] width 66 height 22
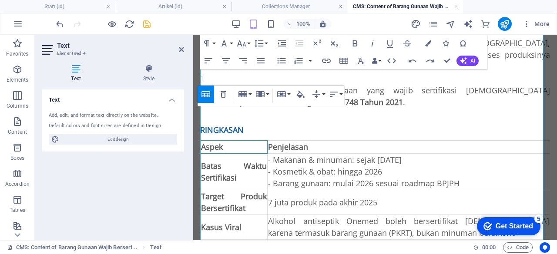
click at [266, 154] on td "Batas Waktu Sertifikasi" at bounding box center [233, 172] width 67 height 37
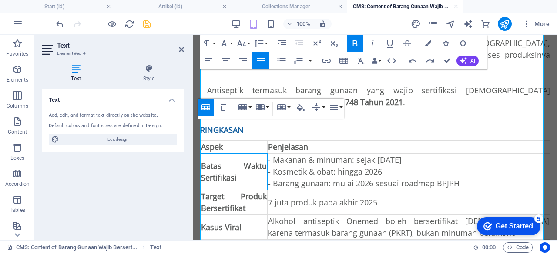
click at [240, 119] on div "Table Header Remove Table Row Insert row above Insert row below Delete row Colu…" at bounding box center [270, 109] width 147 height 21
drag, startPoint x: 229, startPoint y: 123, endPoint x: 224, endPoint y: 122, distance: 4.8
click at [228, 120] on div "Table Header Remove Table Row Insert row above Insert row below Delete row Colu…" at bounding box center [270, 109] width 147 height 21
click at [244, 191] on strong "Target Produk Bersertifikat" at bounding box center [234, 202] width 66 height 22
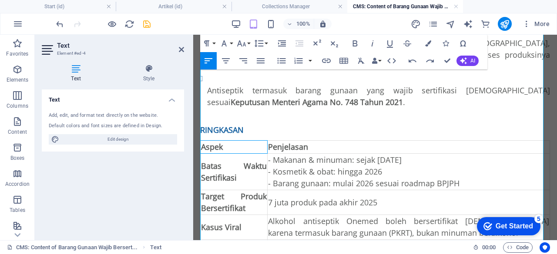
click at [237, 141] on th "Aspek" at bounding box center [233, 147] width 67 height 13
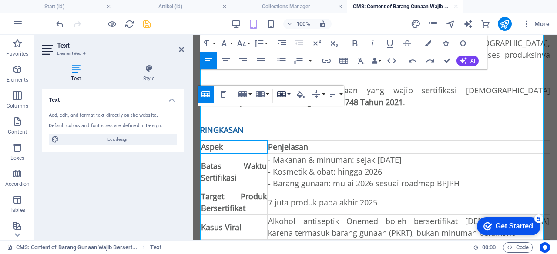
click at [289, 93] on button "Cell" at bounding box center [283, 94] width 17 height 17
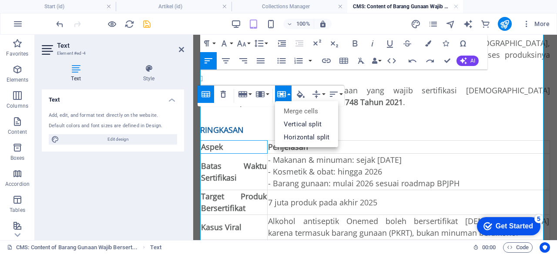
click at [289, 93] on button "Cell" at bounding box center [283, 94] width 17 height 17
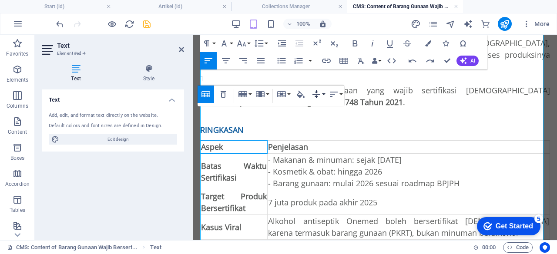
click at [322, 93] on button "Vertical Align" at bounding box center [318, 94] width 17 height 17
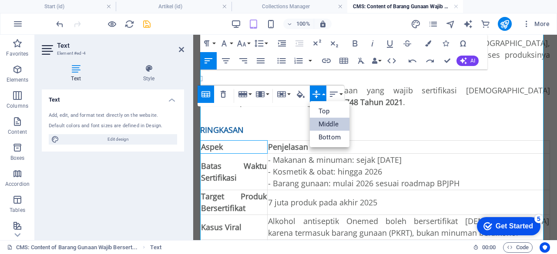
click at [321, 93] on button "Vertical Align" at bounding box center [318, 94] width 17 height 17
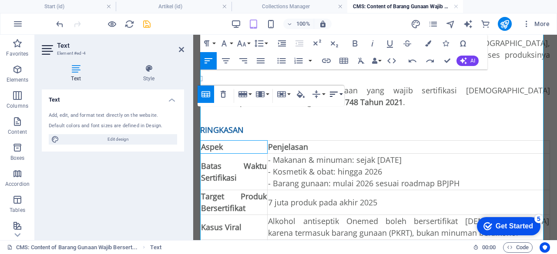
click at [339, 95] on button "Horizontal Align" at bounding box center [335, 94] width 17 height 17
click at [338, 96] on icon "button" at bounding box center [333, 94] width 10 height 10
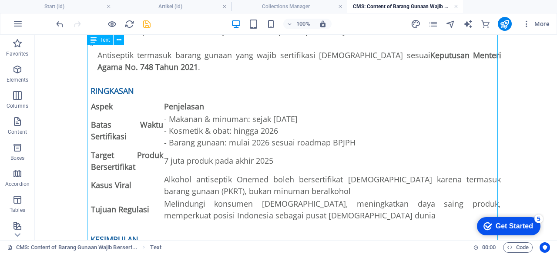
scroll to position [888, 0]
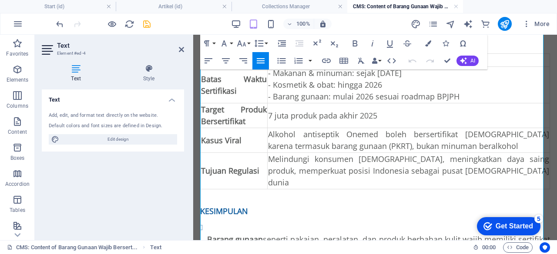
scroll to position [916, 0]
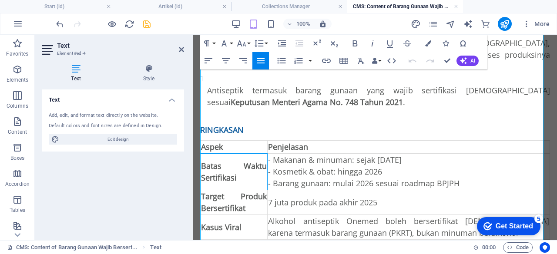
click at [250, 161] on strong "Batas Waktu Sertifikasi" at bounding box center [234, 172] width 66 height 22
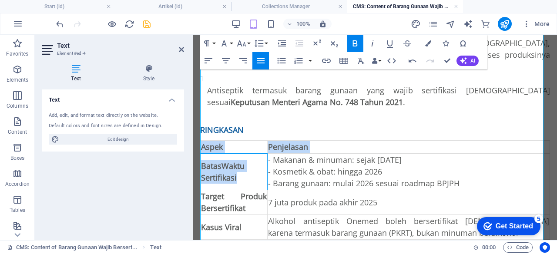
drag, startPoint x: 243, startPoint y: 150, endPoint x: 198, endPoint y: 139, distance: 46.2
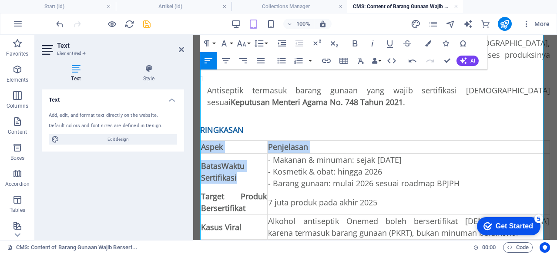
click at [210, 61] on icon "button" at bounding box center [208, 61] width 10 height 10
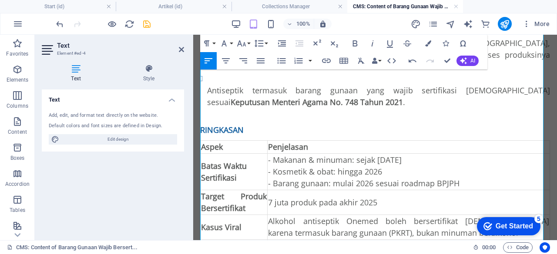
click at [242, 215] on td "Kasus Viral" at bounding box center [233, 227] width 67 height 25
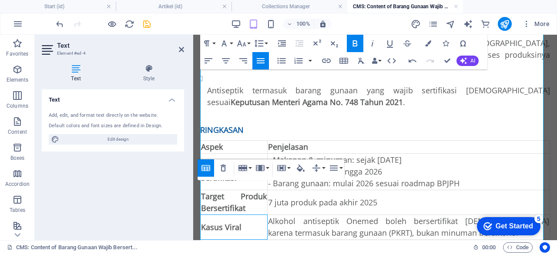
scroll to position [960, 0]
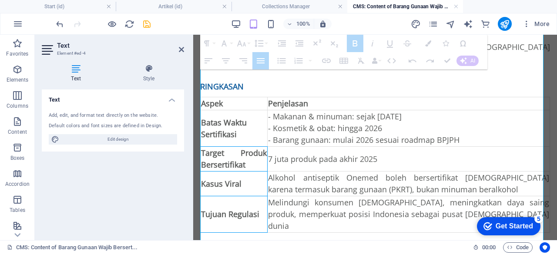
drag, startPoint x: 241, startPoint y: 162, endPoint x: 209, endPoint y: 126, distance: 48.1
click at [209, 126] on tbody "Batas Waktu Sertifikasi - Makanan & minuman: sejak [DATE] - Kosmetik & obat: hi…" at bounding box center [374, 171] width 349 height 123
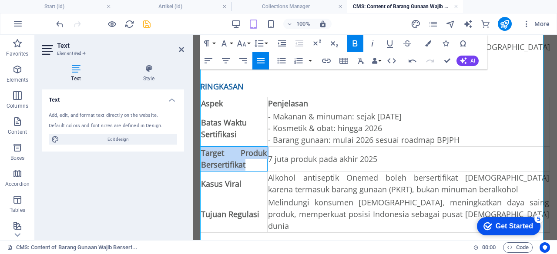
drag, startPoint x: 201, startPoint y: 126, endPoint x: 252, endPoint y: 141, distance: 53.4
click at [252, 147] on td "Target Produk Bersertifikat" at bounding box center [233, 159] width 67 height 25
click at [207, 60] on icon "button" at bounding box center [208, 61] width 10 height 10
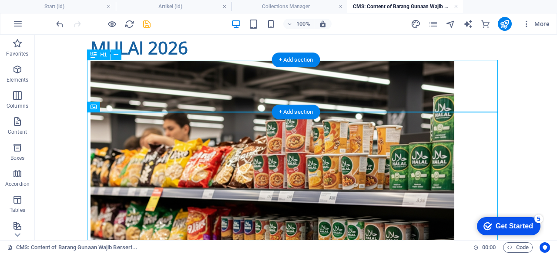
scroll to position [5, 0]
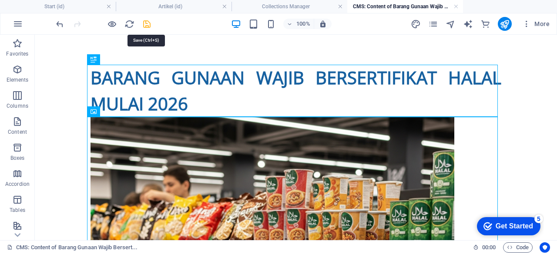
click at [148, 25] on icon "save" at bounding box center [147, 24] width 10 height 10
click at [456, 7] on link at bounding box center [455, 7] width 5 height 8
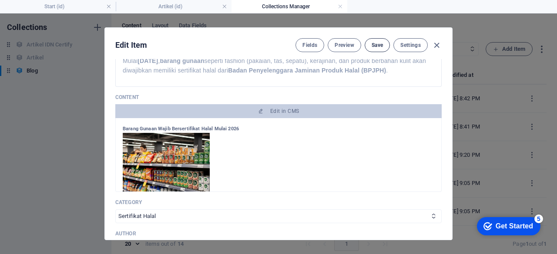
click at [381, 48] on span "Save" at bounding box center [376, 45] width 11 height 7
click at [435, 44] on icon "button" at bounding box center [436, 45] width 10 height 10
type input "barang-gunaan-wajib-sertifikat-halal-2026"
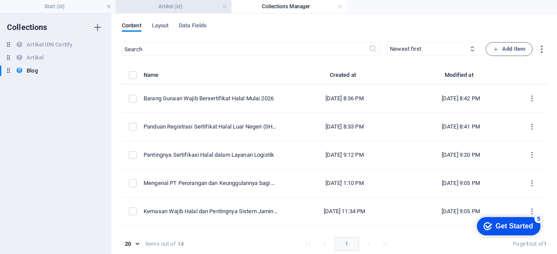
click at [203, 7] on h4 "Artikel (id)" at bounding box center [174, 7] width 116 height 10
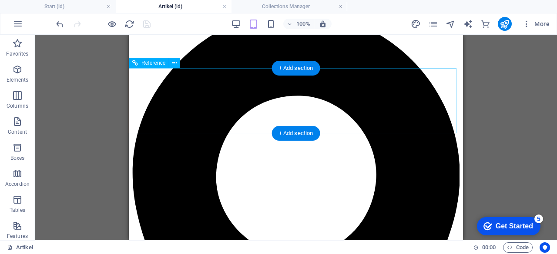
scroll to position [87, 0]
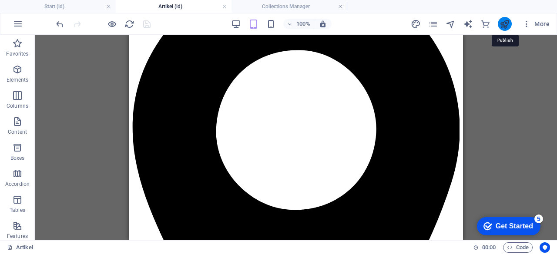
click at [504, 20] on icon "publish" at bounding box center [504, 24] width 10 height 10
